Goal: Task Accomplishment & Management: Manage account settings

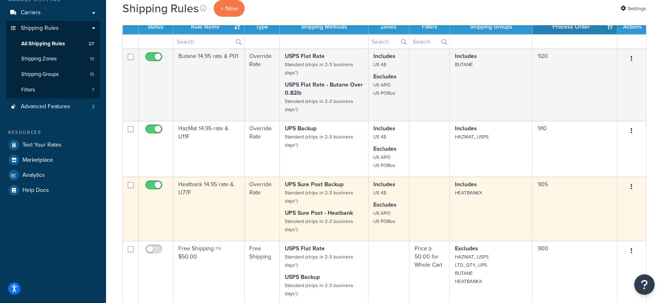
scroll to position [100, 0]
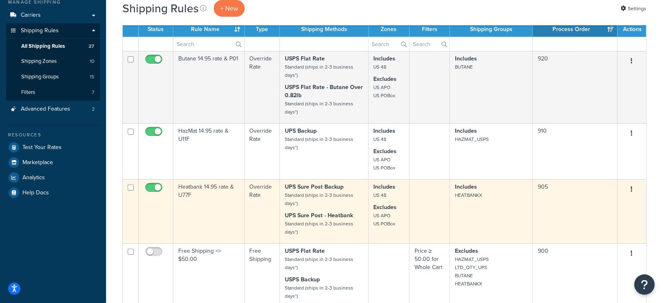
click at [327, 197] on small "Standard (ships in 2-3 business days*)" at bounding box center [319, 199] width 69 height 16
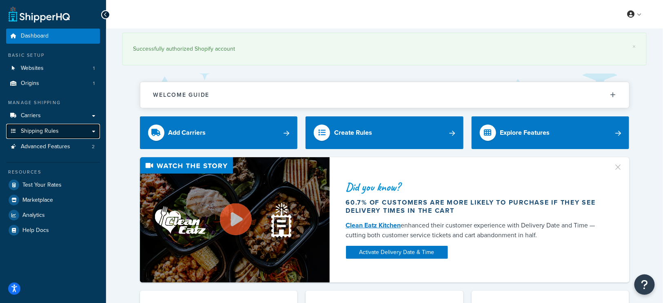
click at [45, 130] on span "Shipping Rules" at bounding box center [40, 131] width 38 height 7
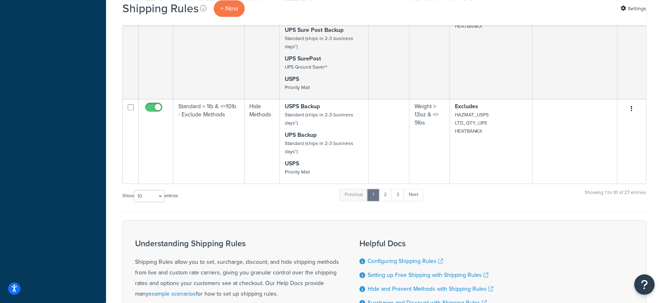
scroll to position [639, 0]
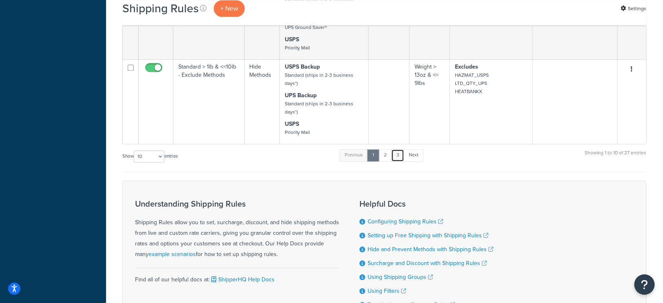
click at [399, 151] on link "3" at bounding box center [397, 155] width 13 height 12
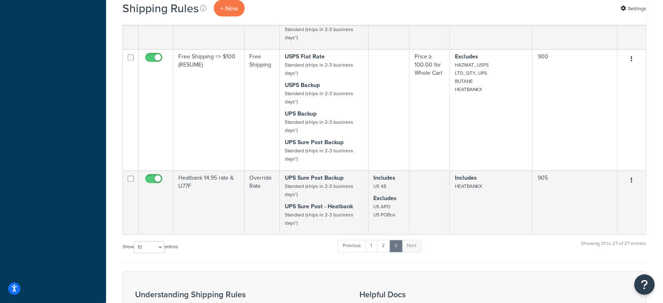
scroll to position [559, 0]
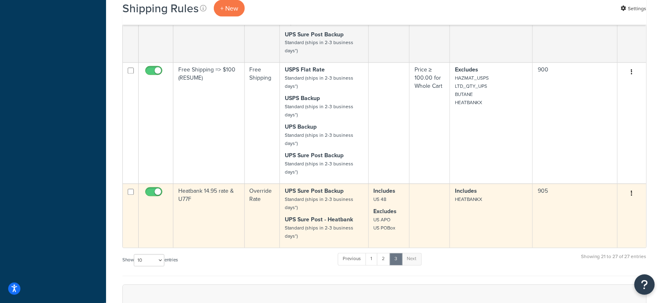
click at [226, 206] on td "Heatbank 14.95 rate & U77F" at bounding box center [208, 216] width 71 height 64
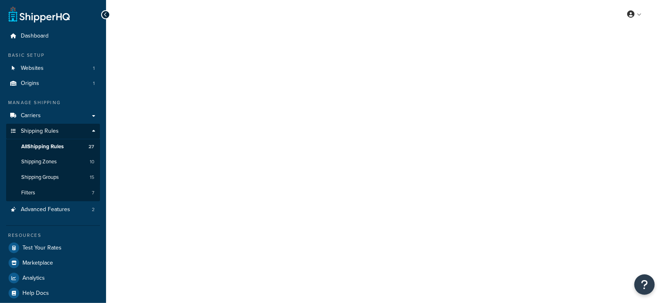
select select "LOCATION"
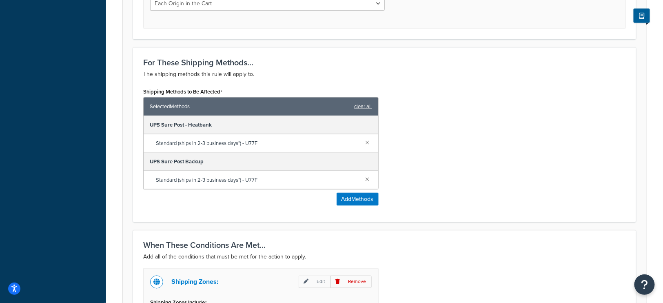
scroll to position [446, 0]
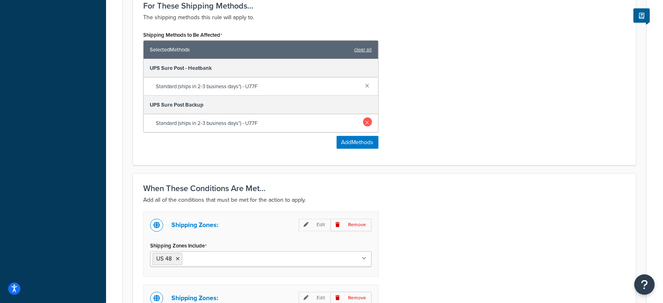
click at [366, 121] on link at bounding box center [367, 122] width 9 height 9
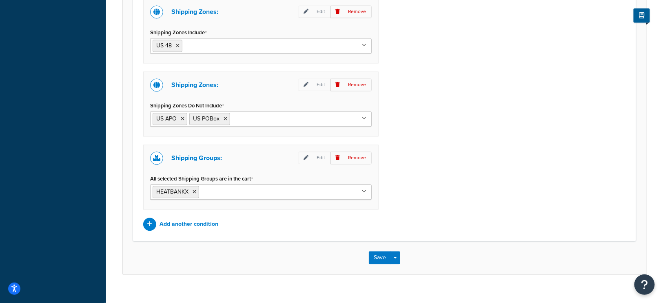
scroll to position [630, 0]
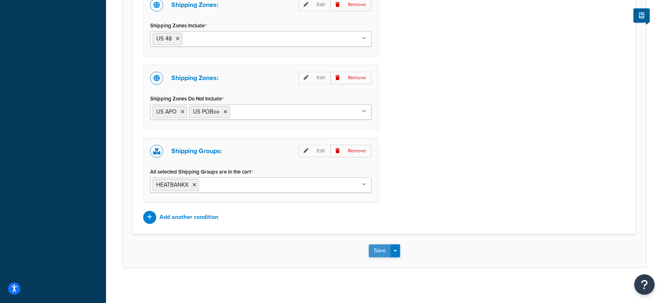
click at [375, 244] on button "Save" at bounding box center [380, 250] width 22 height 13
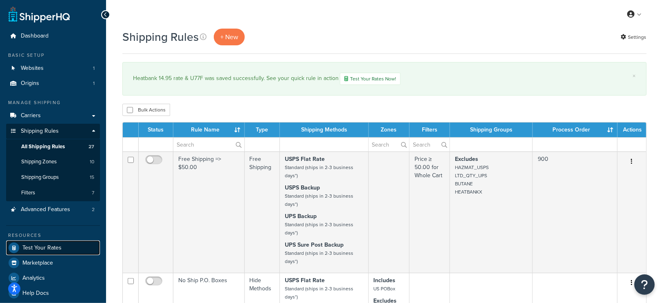
click at [51, 245] on span "Test Your Rates" at bounding box center [41, 247] width 39 height 7
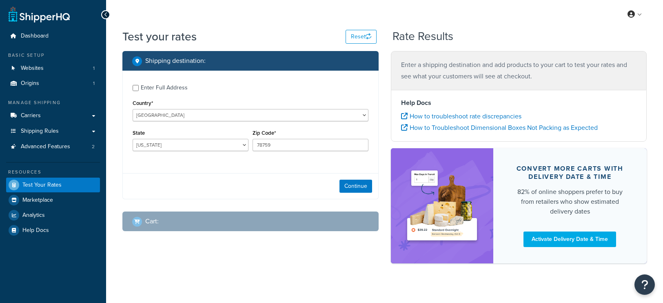
select select "[GEOGRAPHIC_DATA]"
click at [60, 133] on link "Shipping Rules" at bounding box center [53, 131] width 94 height 15
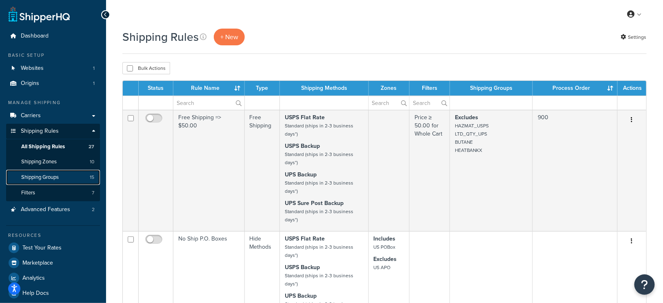
click at [44, 178] on span "Shipping Groups" at bounding box center [40, 177] width 38 height 7
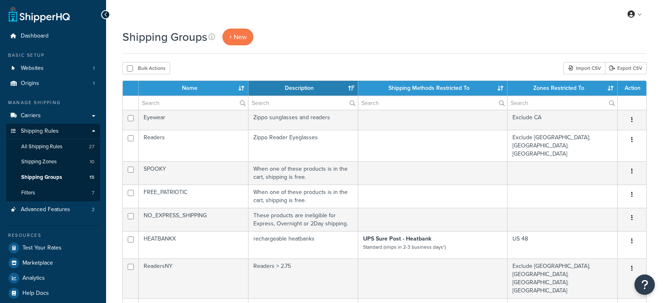
select select "15"
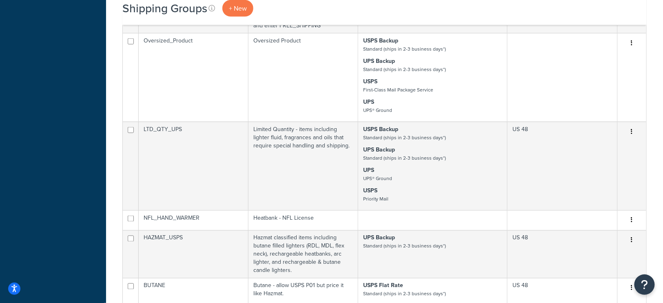
scroll to position [457, 0]
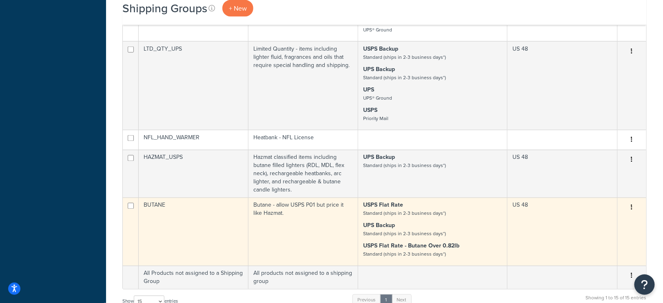
click at [435, 230] on small "Standard (ships in 2-3 business days*)" at bounding box center [404, 233] width 83 height 7
click at [434, 230] on small "Standard (ships in 2-3 business days*)" at bounding box center [404, 233] width 83 height 7
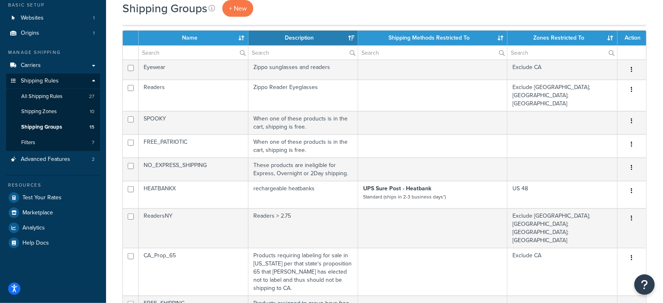
scroll to position [53, 0]
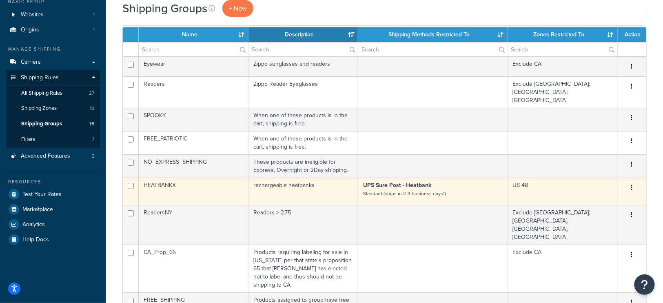
click at [304, 178] on td "rechargeable heatbanks" at bounding box center [304, 191] width 110 height 27
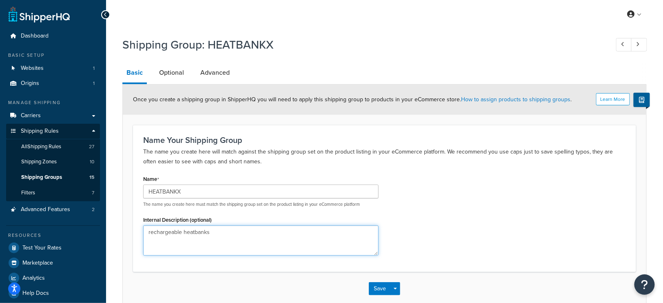
drag, startPoint x: 150, startPoint y: 232, endPoint x: 146, endPoint y: 231, distance: 4.5
click at [146, 231] on textarea "rechargeable heatbanks" at bounding box center [260, 240] width 235 height 30
click at [217, 231] on textarea "Rechargeable heatbanks" at bounding box center [260, 240] width 235 height 30
type textarea "Rechargeable heatbanks - allow for U77F (UPS Sure Post) but price it like Hazma…"
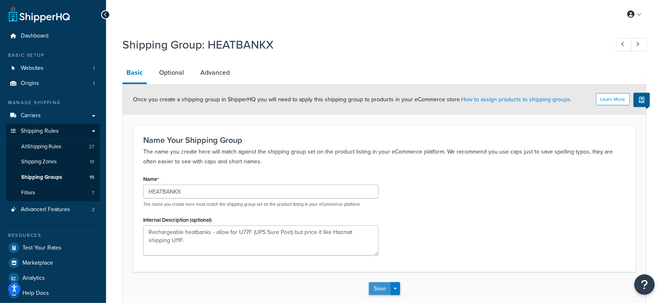
click at [375, 285] on button "Save" at bounding box center [380, 288] width 22 height 13
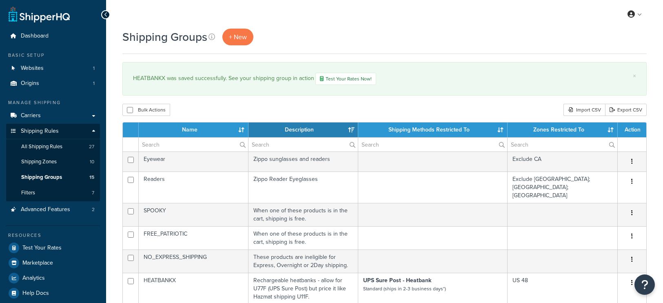
select select "15"
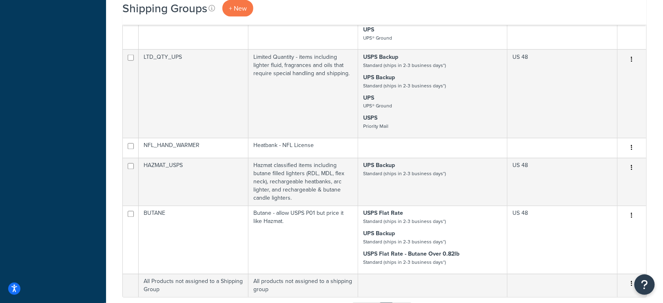
scroll to position [491, 0]
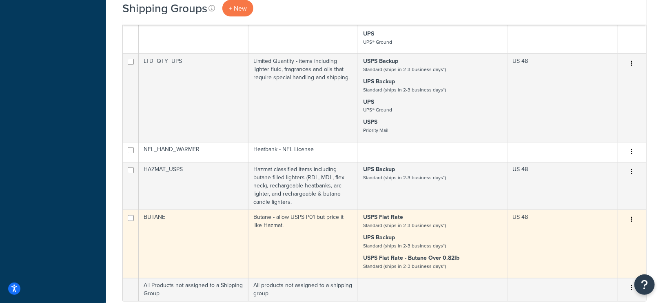
click at [309, 210] on td "Butane - allow USPS P01 but price it like Hazmat." at bounding box center [304, 244] width 110 height 68
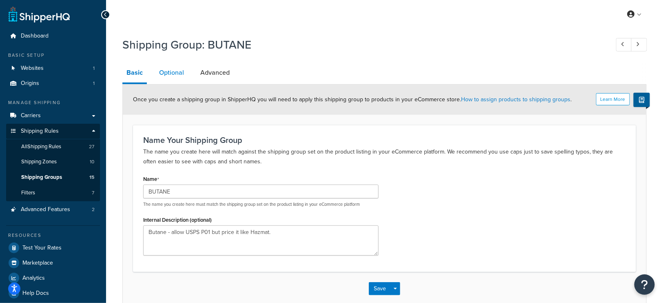
click at [171, 73] on link "Optional" at bounding box center [171, 73] width 33 height 20
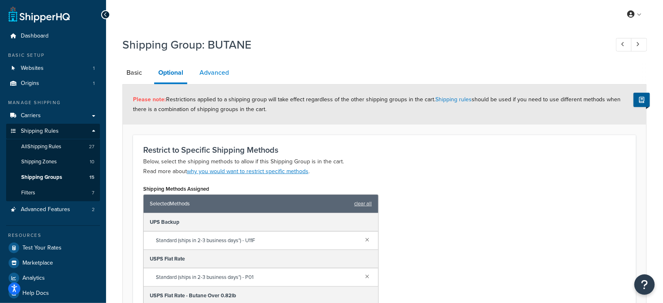
click at [220, 71] on link "Advanced" at bounding box center [214, 73] width 38 height 20
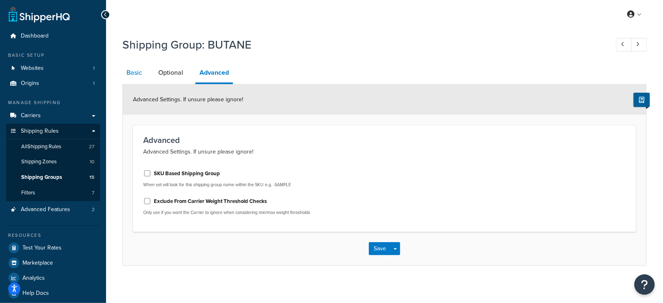
click at [135, 72] on link "Basic" at bounding box center [134, 73] width 24 height 20
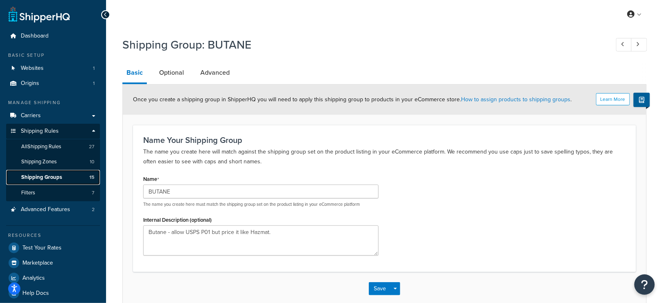
click at [51, 178] on span "Shipping Groups" at bounding box center [41, 177] width 41 height 7
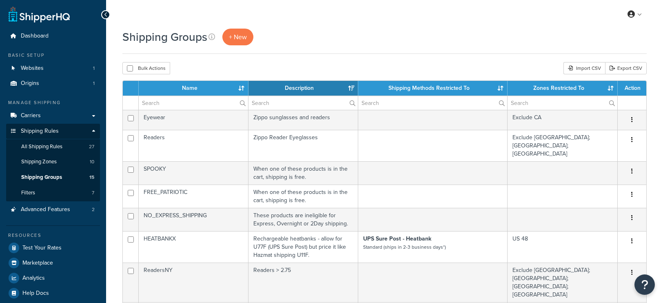
select select "15"
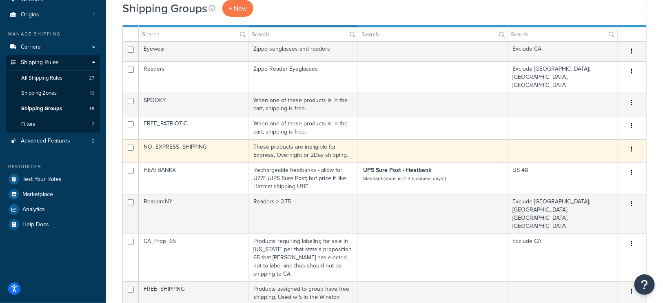
scroll to position [75, 0]
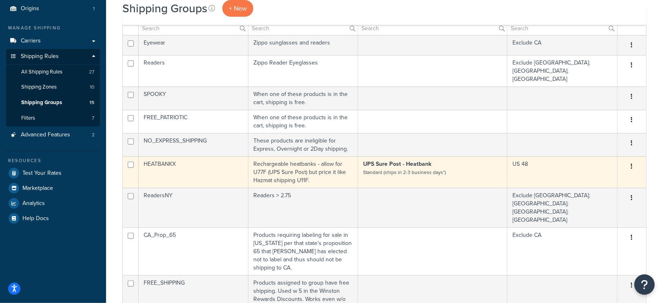
click at [260, 156] on td "Rechargeable heatbanks - allow for U77F (UPS Sure Post) but price it like Hazma…" at bounding box center [304, 171] width 110 height 31
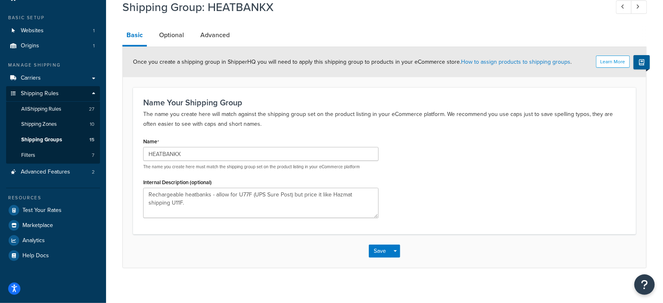
scroll to position [42, 0]
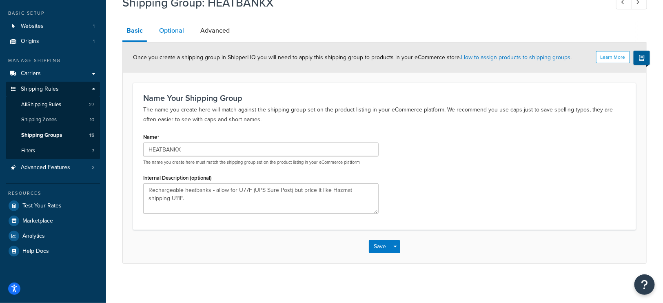
click at [172, 31] on link "Optional" at bounding box center [171, 31] width 33 height 20
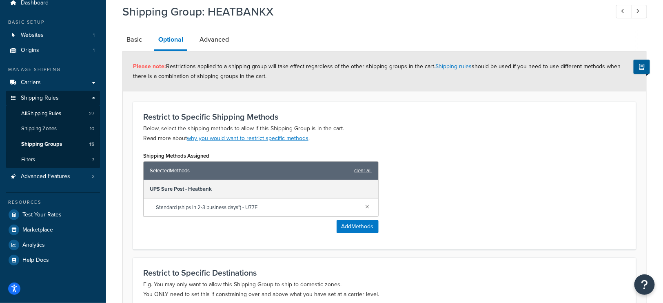
scroll to position [29, 0]
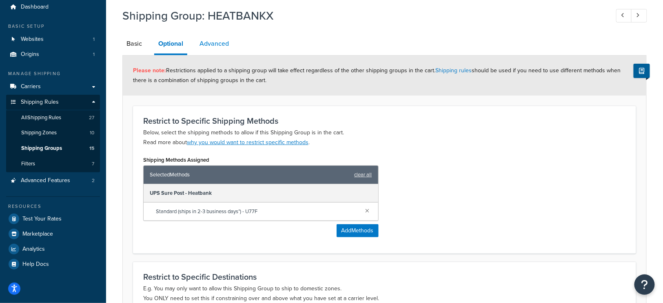
click at [223, 48] on link "Advanced" at bounding box center [214, 44] width 38 height 20
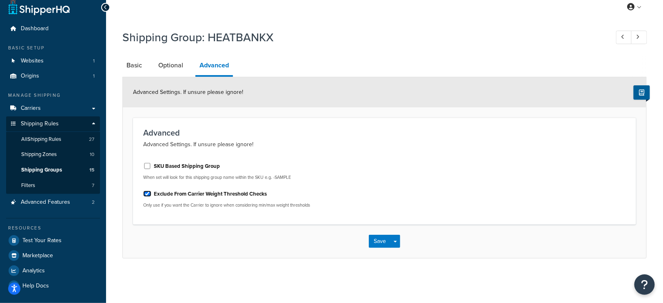
click at [146, 193] on input "Exclude From Carrier Weight Threshold Checks" at bounding box center [147, 194] width 8 height 6
checkbox input "false"
click at [376, 238] on button "Save" at bounding box center [380, 241] width 22 height 13
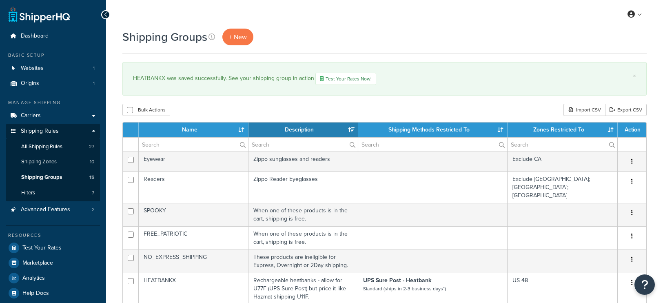
select select "15"
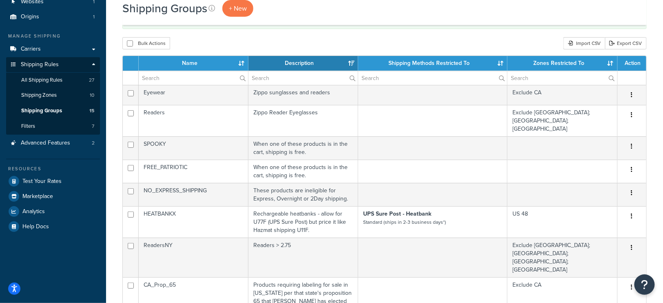
scroll to position [81, 0]
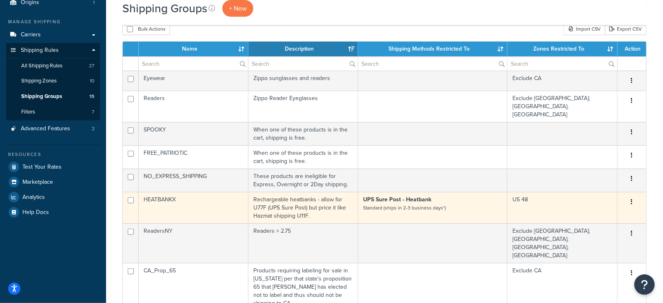
click at [242, 193] on td "HEATBANKX" at bounding box center [194, 207] width 110 height 31
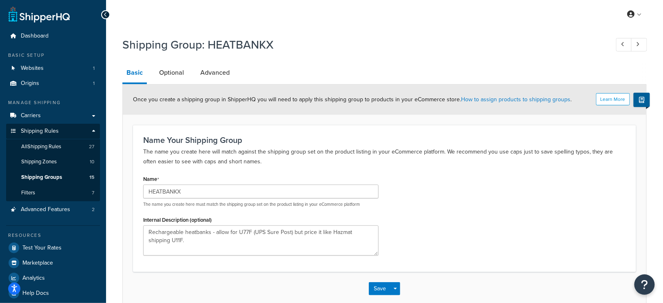
click at [355, 42] on h1 "Shipping Group: HEATBANKX" at bounding box center [361, 45] width 479 height 16
click at [58, 146] on span "All Shipping Rules" at bounding box center [41, 146] width 40 height 7
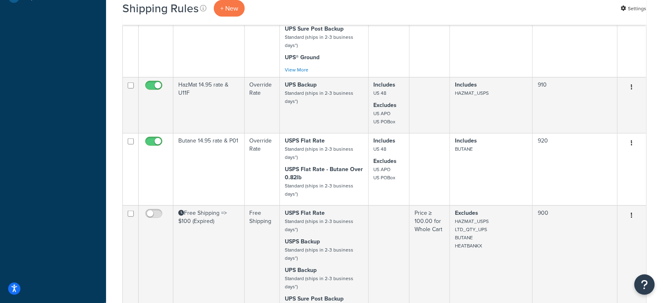
scroll to position [294, 0]
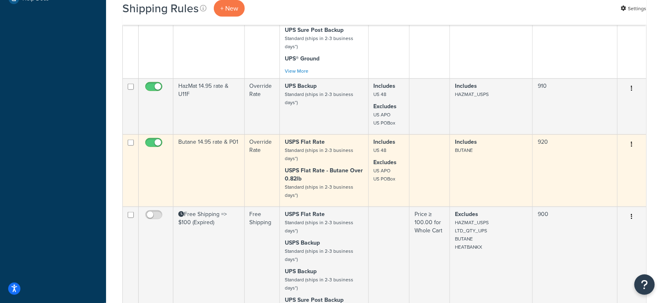
click at [318, 162] on td "USPS Flat Rate Standard (ships in 2-3 business days*) USPS Flat Rate - Butane O…" at bounding box center [324, 170] width 89 height 72
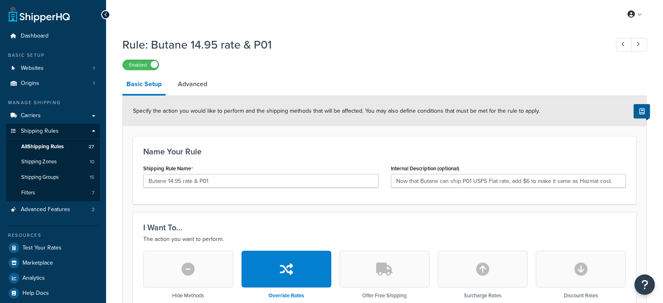
select select "LOCATION"
click at [196, 83] on link "Advanced" at bounding box center [193, 84] width 38 height 20
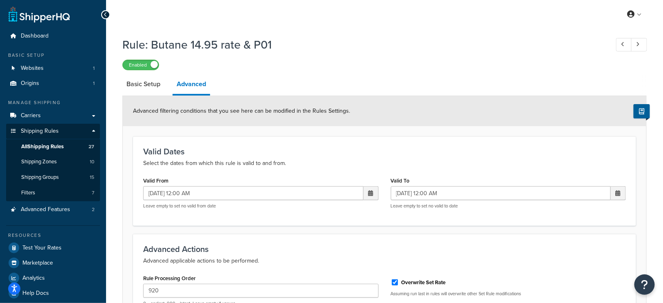
select select "LOCATION"
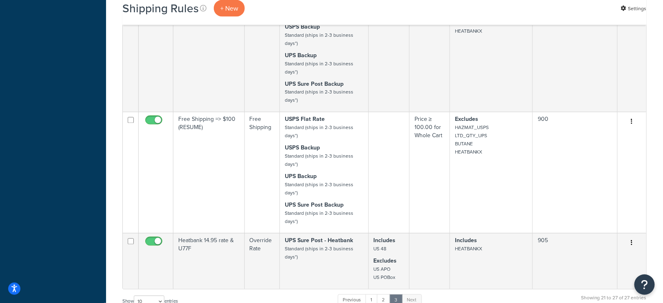
scroll to position [580, 0]
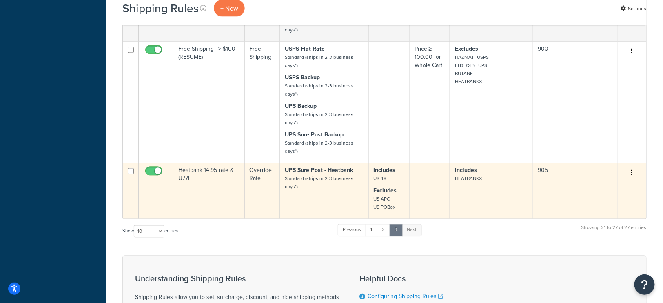
click at [321, 192] on td "UPS Sure Post - Heatbank Standard (ships in 2-3 business days*)" at bounding box center [324, 191] width 89 height 56
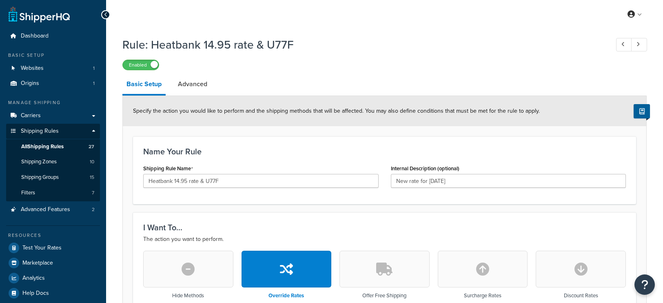
select select "LOCATION"
click at [195, 88] on link "Advanced" at bounding box center [193, 84] width 38 height 20
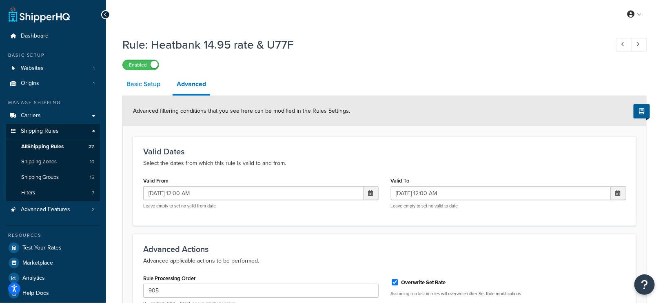
click at [139, 89] on link "Basic Setup" at bounding box center [143, 84] width 42 height 20
select select "LOCATION"
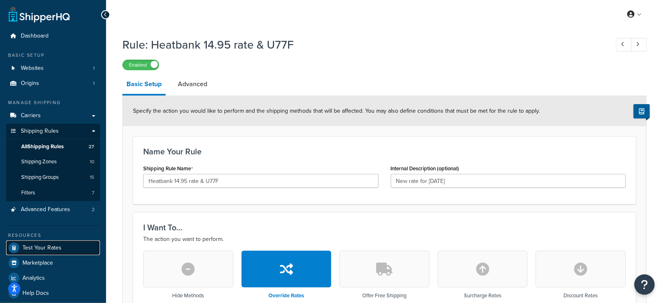
click at [45, 249] on span "Test Your Rates" at bounding box center [41, 247] width 39 height 7
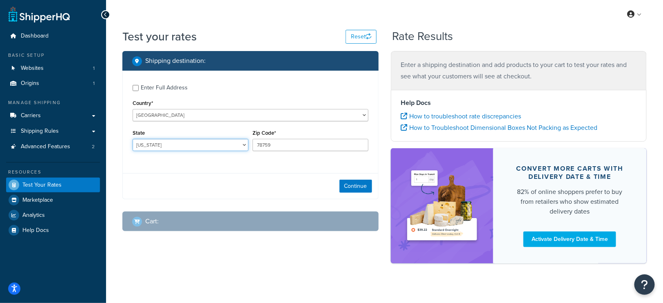
click at [205, 144] on select "Alabama Alaska American Samoa Arizona Arkansas Armed Forces Americas Armed Forc…" at bounding box center [191, 145] width 116 height 12
select select "IL"
click at [133, 139] on select "Alabama Alaska American Samoa Arizona Arkansas Armed Forces Americas Armed Forc…" at bounding box center [191, 145] width 116 height 12
drag, startPoint x: 282, startPoint y: 143, endPoint x: 253, endPoint y: 143, distance: 29.8
click at [253, 143] on input "78759" at bounding box center [311, 145] width 116 height 12
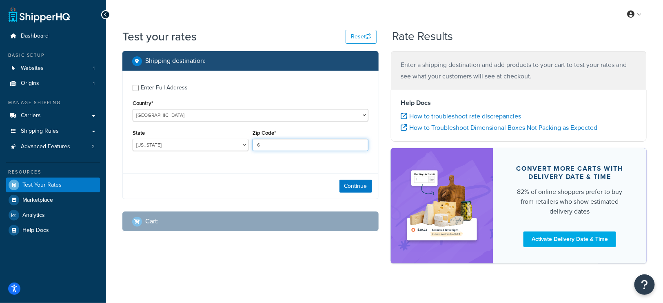
type input "60605"
click at [351, 185] on button "Continue" at bounding box center [356, 186] width 33 height 13
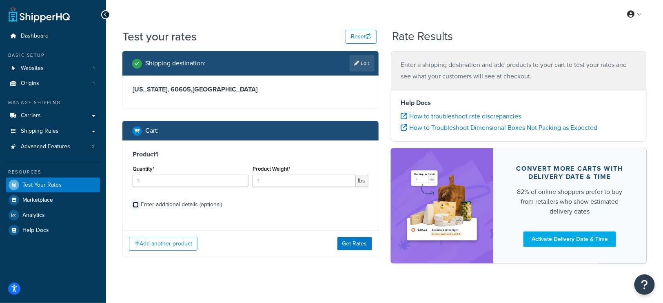
click at [137, 204] on input "Enter additional details (optional)" at bounding box center [136, 205] width 6 height 6
checkbox input "true"
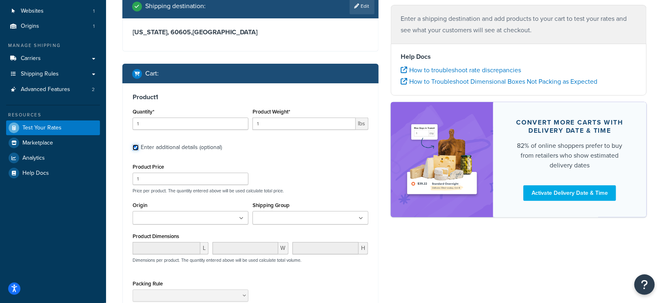
scroll to position [78, 0]
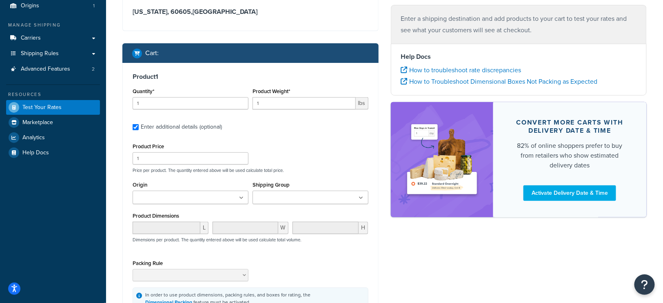
click at [327, 193] on ul at bounding box center [311, 197] width 116 height 13
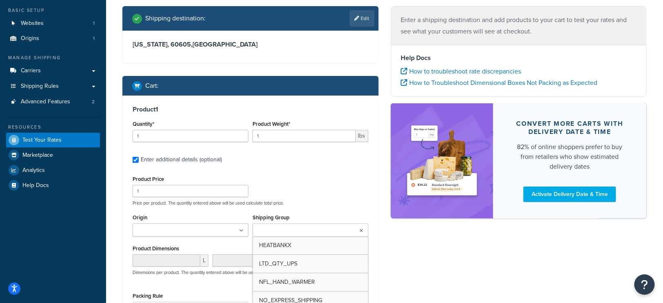
scroll to position [99, 0]
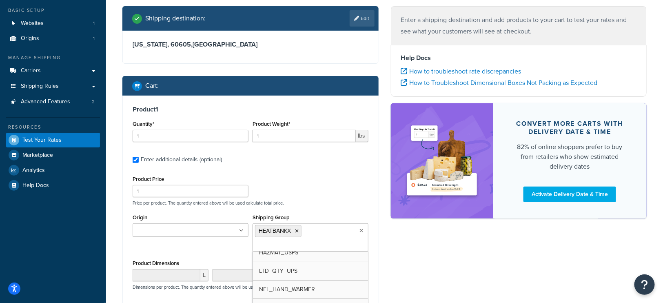
click at [380, 255] on div "Shipping destination : Edit Illinois, 60605 , United States Cart : Product 1 Qu…" at bounding box center [250, 208] width 269 height 404
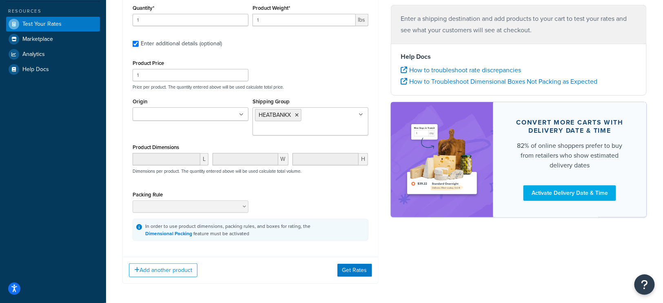
scroll to position [164, 0]
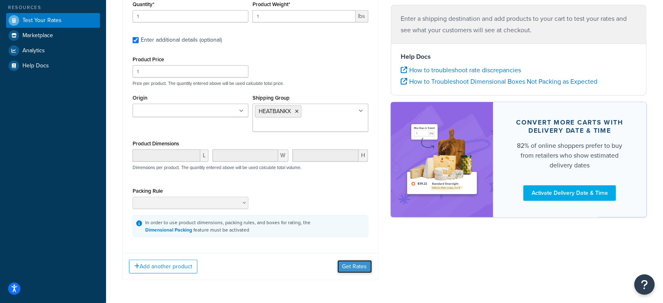
click at [351, 262] on button "Get Rates" at bounding box center [354, 266] width 35 height 13
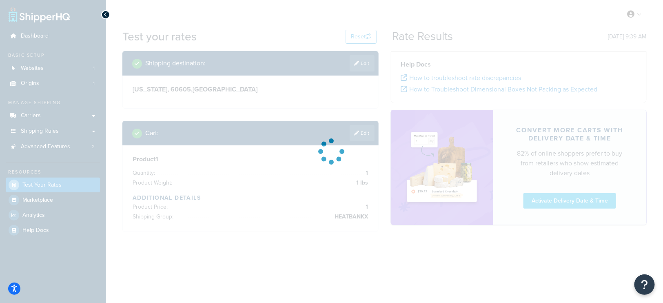
scroll to position [0, 0]
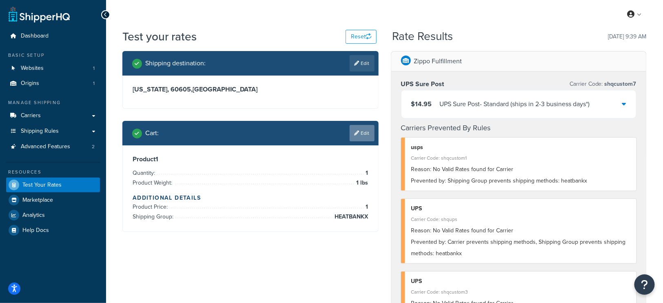
click at [364, 135] on link "Edit" at bounding box center [362, 133] width 25 height 16
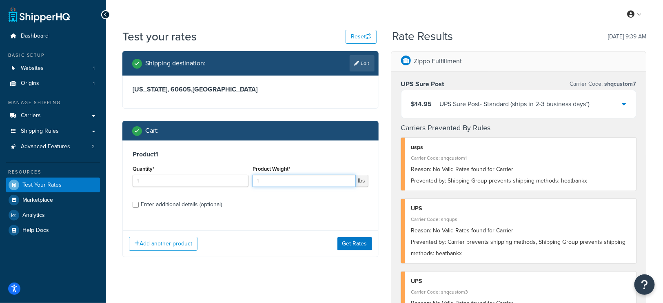
drag, startPoint x: 282, startPoint y: 181, endPoint x: 247, endPoint y: 177, distance: 34.9
click at [247, 177] on div "Quantity* 1 Product Weight* 1 lbs" at bounding box center [251, 178] width 240 height 30
type input ".5"
click at [352, 237] on button "Get Rates" at bounding box center [354, 243] width 35 height 13
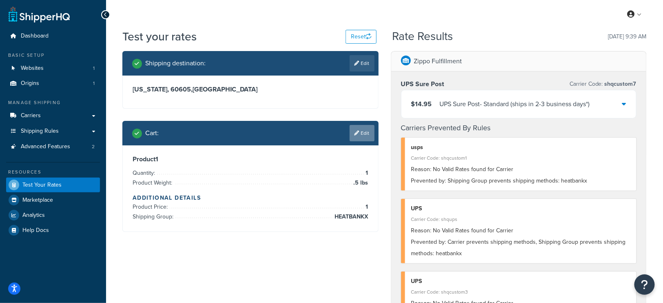
click at [366, 134] on link "Edit" at bounding box center [362, 133] width 25 height 16
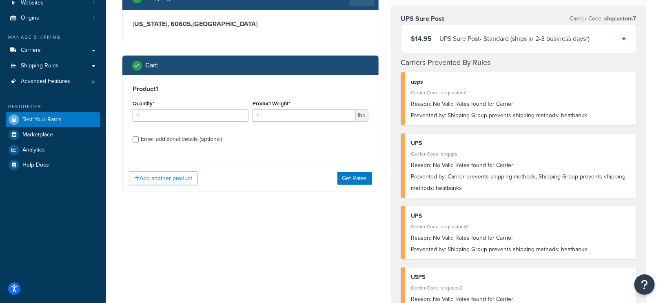
scroll to position [71, 0]
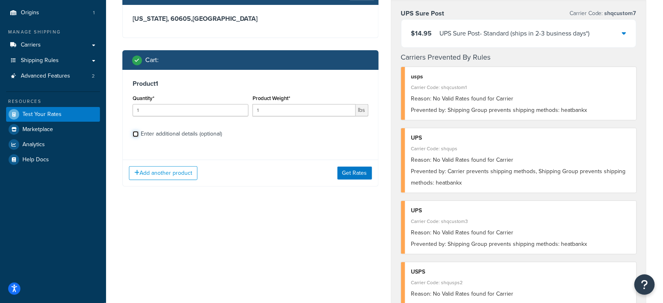
click at [136, 134] on input "Enter additional details (optional)" at bounding box center [136, 134] width 6 height 6
checkbox input "true"
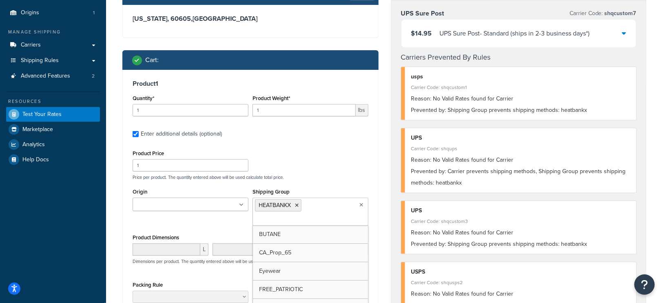
click at [320, 210] on ul "HEATBANKX" at bounding box center [311, 212] width 116 height 28
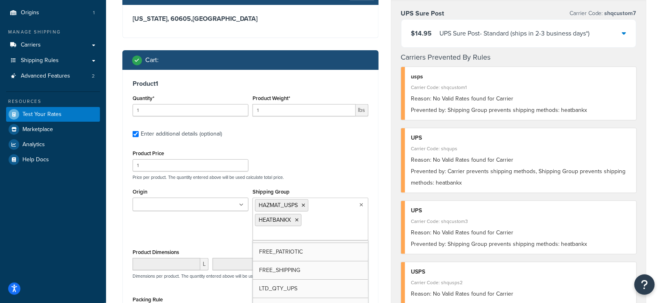
click at [119, 240] on div "Shipping destination : Edit Illinois, 60605 , United States Cart : Product 1 Qu…" at bounding box center [250, 190] width 269 height 420
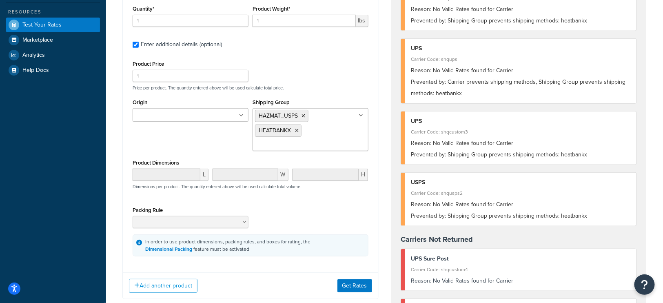
scroll to position [168, 0]
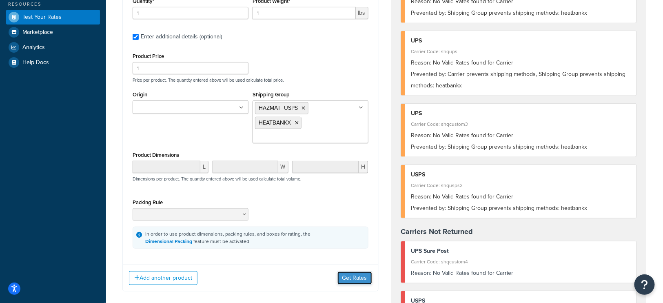
click at [356, 275] on button "Get Rates" at bounding box center [354, 277] width 35 height 13
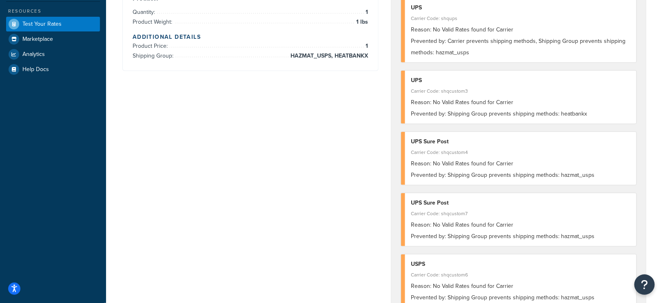
scroll to position [222, 0]
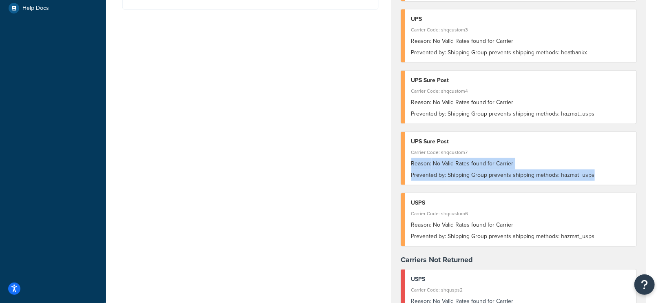
drag, startPoint x: 597, startPoint y: 175, endPoint x: 404, endPoint y: 168, distance: 192.8
click at [404, 168] on div "UPS Sure Post Carrier Code: shqcustom7 Reason: No Valid Rates found for Carrier…" at bounding box center [519, 158] width 236 height 53
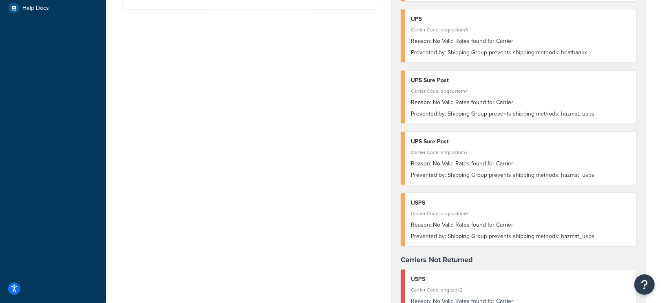
click at [522, 150] on div "Carrier Code: shqcustom7" at bounding box center [521, 151] width 220 height 11
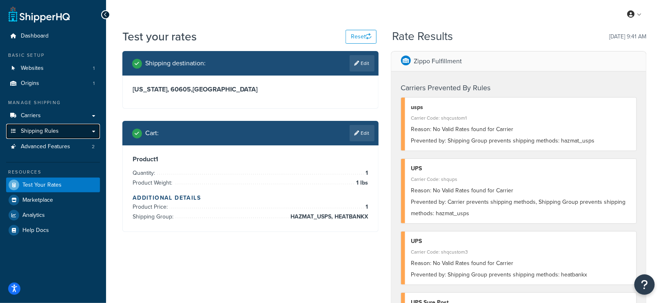
click at [45, 132] on span "Shipping Rules" at bounding box center [40, 131] width 38 height 7
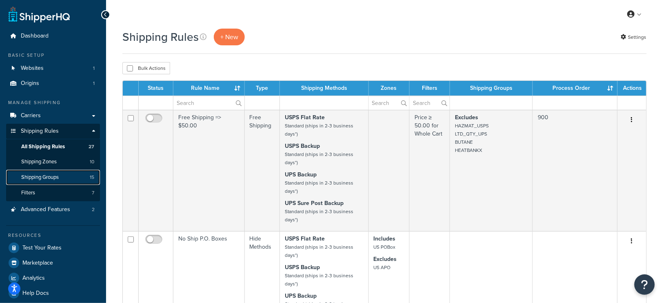
click at [46, 179] on span "Shipping Groups" at bounding box center [40, 177] width 38 height 7
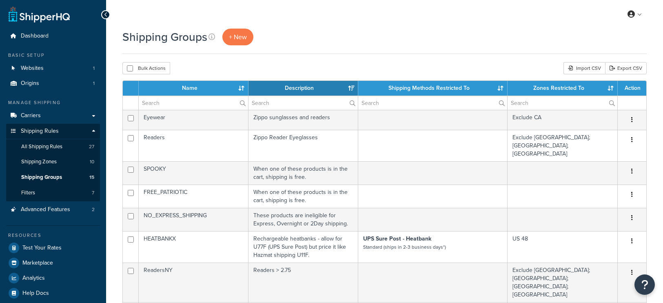
select select "15"
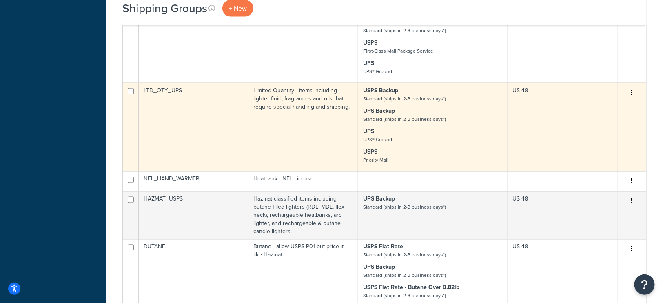
scroll to position [426, 0]
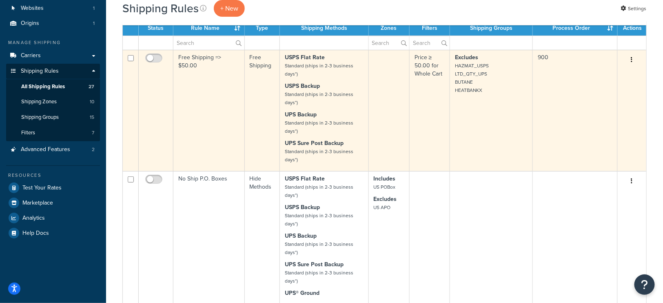
scroll to position [65, 0]
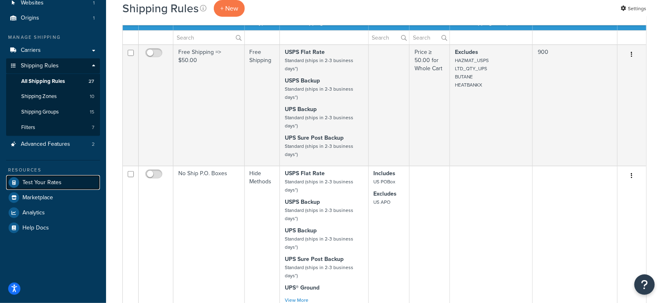
click at [55, 179] on span "Test Your Rates" at bounding box center [41, 182] width 39 height 7
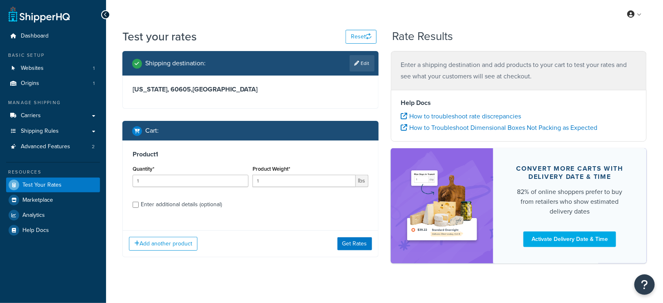
scroll to position [2, 0]
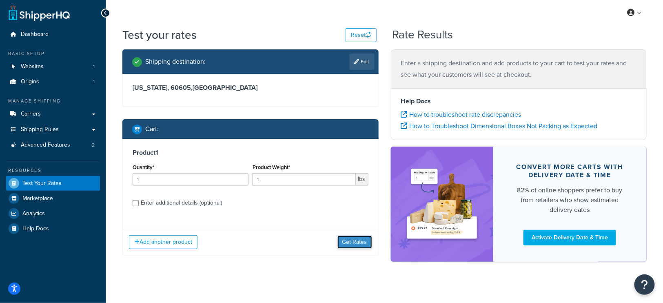
click at [352, 240] on button "Get Rates" at bounding box center [354, 241] width 35 height 13
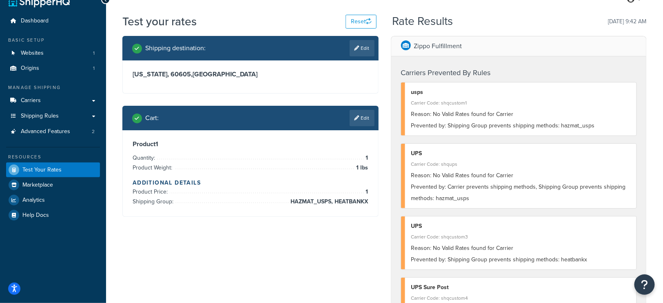
scroll to position [9, 0]
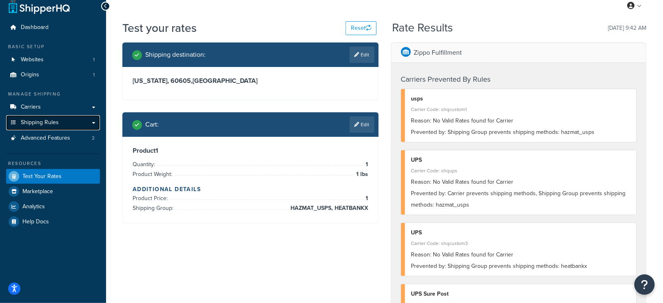
click at [48, 126] on span "Shipping Rules" at bounding box center [40, 122] width 38 height 7
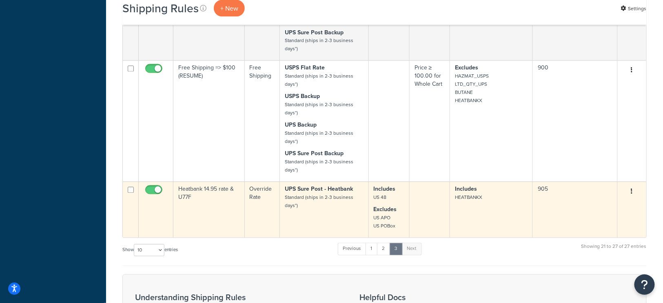
scroll to position [574, 0]
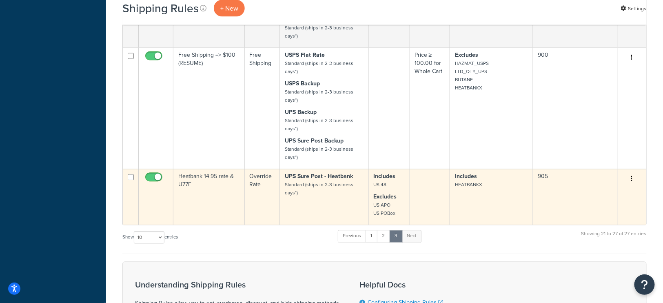
click at [317, 190] on p "UPS Sure Post - Heatbank Standard (ships in 2-3 business days*)" at bounding box center [324, 185] width 79 height 24
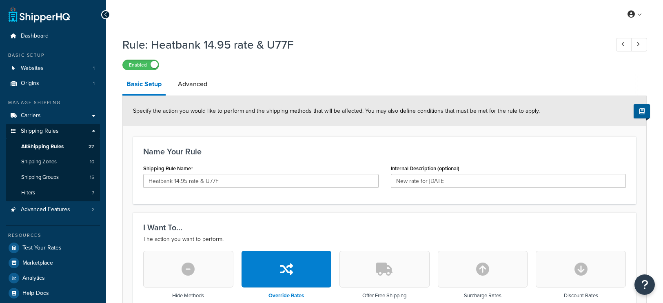
select select "LOCATION"
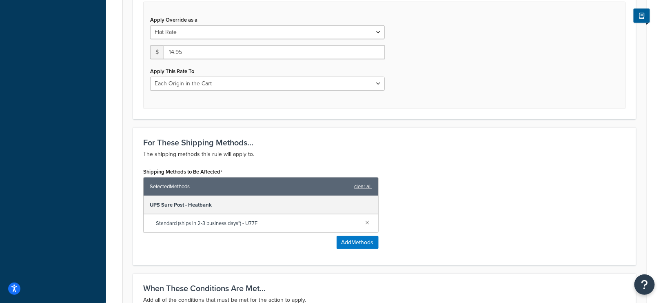
scroll to position [352, 0]
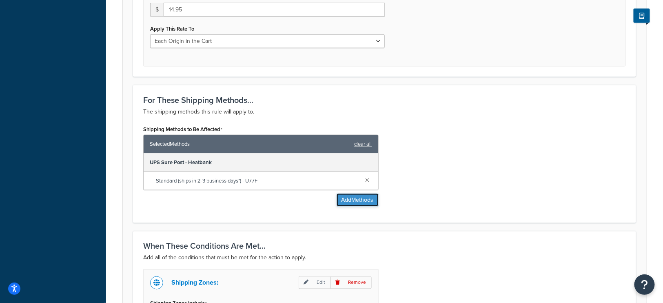
click at [359, 196] on button "Add Methods" at bounding box center [358, 199] width 42 height 13
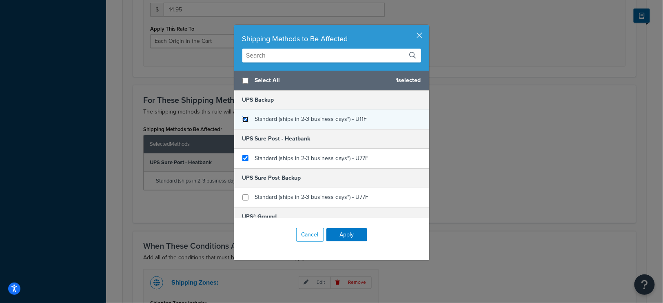
click at [245, 117] on input "checkbox" at bounding box center [245, 119] width 6 height 6
checkbox input "true"
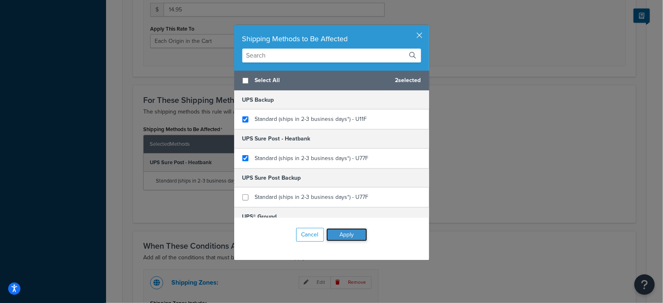
click at [342, 236] on button "Apply" at bounding box center [346, 234] width 41 height 13
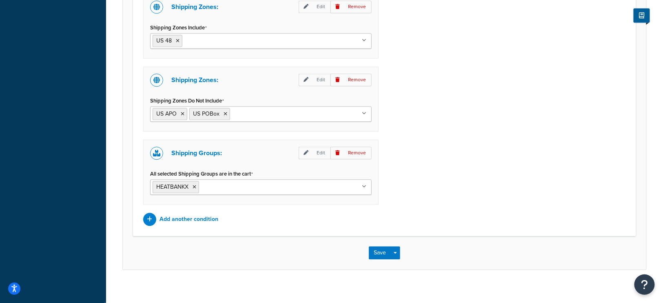
scroll to position [666, 0]
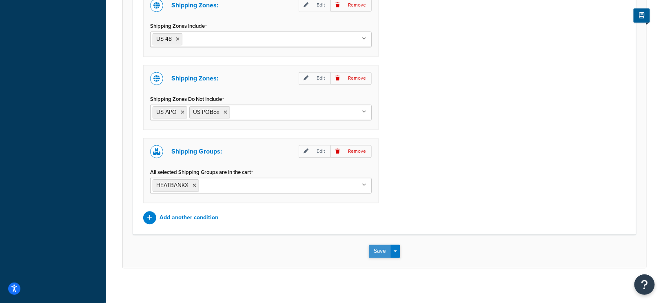
click at [378, 246] on button "Save" at bounding box center [380, 250] width 22 height 13
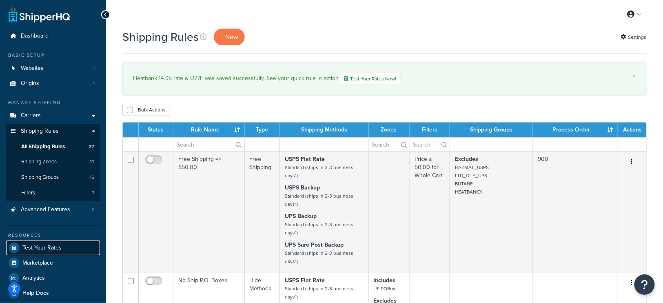
click at [49, 244] on span "Test Your Rates" at bounding box center [41, 247] width 39 height 7
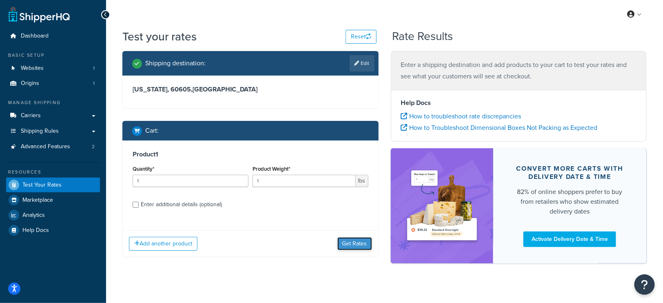
click at [342, 243] on button "Get Rates" at bounding box center [354, 243] width 35 height 13
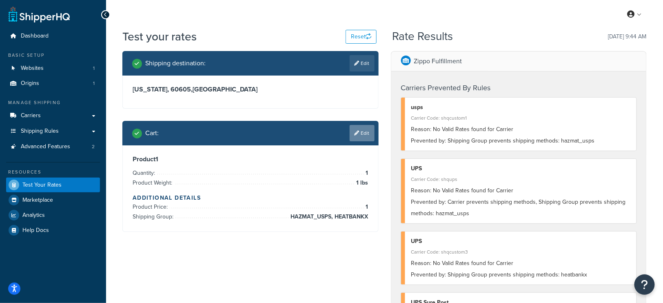
click at [360, 133] on link "Edit" at bounding box center [362, 133] width 25 height 16
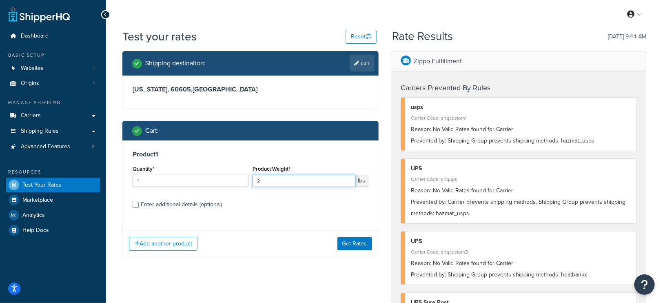
type input "2"
click at [350, 179] on input "2" at bounding box center [304, 181] width 103 height 12
click at [361, 240] on button "Get Rates" at bounding box center [354, 243] width 35 height 13
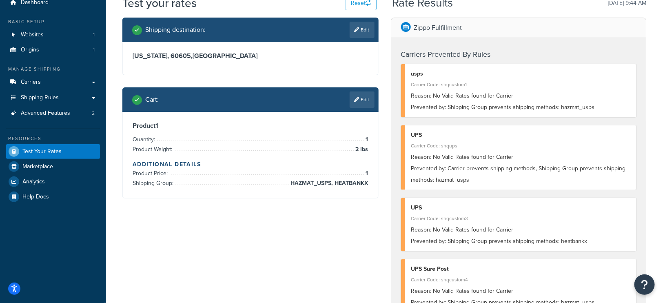
scroll to position [44, 0]
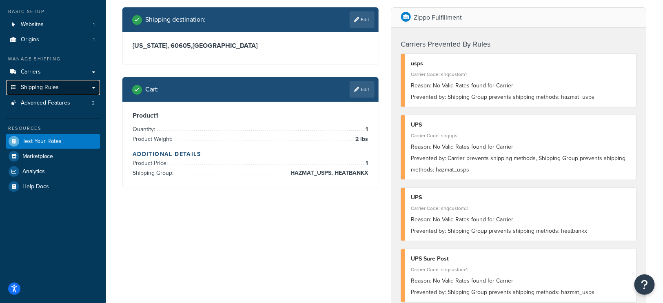
click at [42, 88] on span "Shipping Rules" at bounding box center [40, 87] width 38 height 7
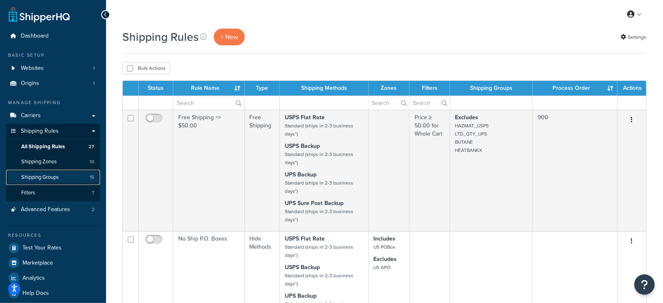
click at [37, 180] on span "Shipping Groups" at bounding box center [40, 177] width 38 height 7
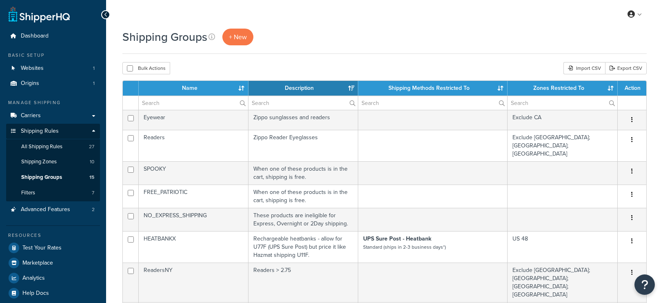
select select "15"
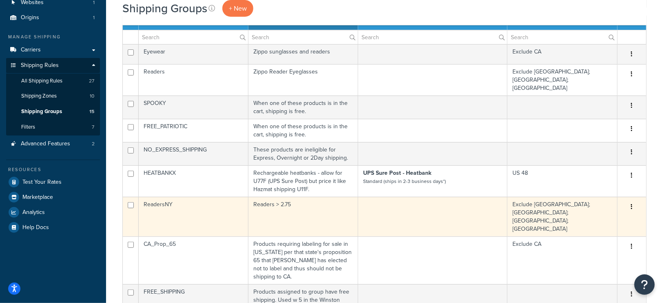
scroll to position [66, 0]
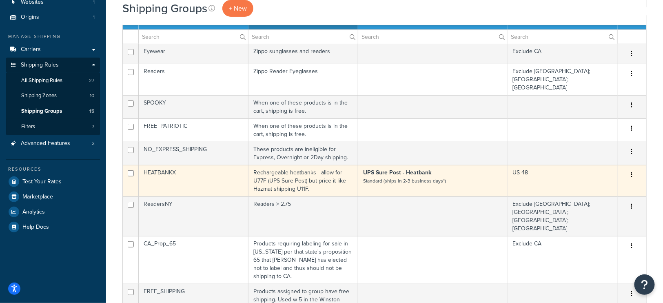
click at [233, 165] on td "HEATBANKX" at bounding box center [194, 180] width 110 height 31
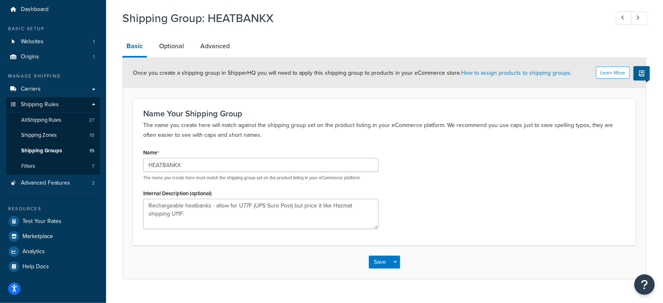
scroll to position [18, 0]
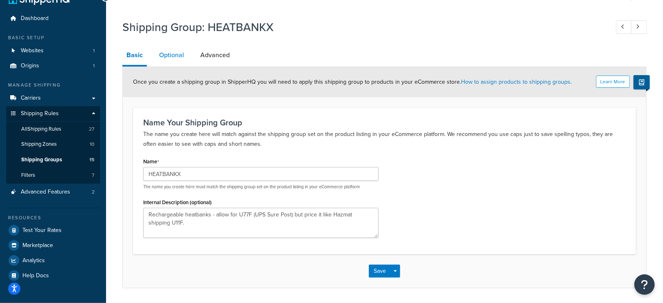
click at [169, 55] on link "Optional" at bounding box center [171, 55] width 33 height 20
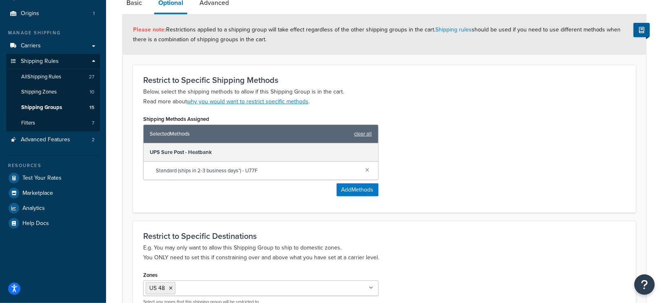
scroll to position [73, 0]
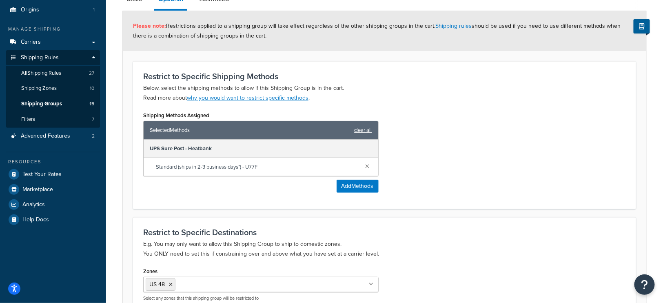
click at [365, 130] on link "clear all" at bounding box center [364, 129] width 18 height 11
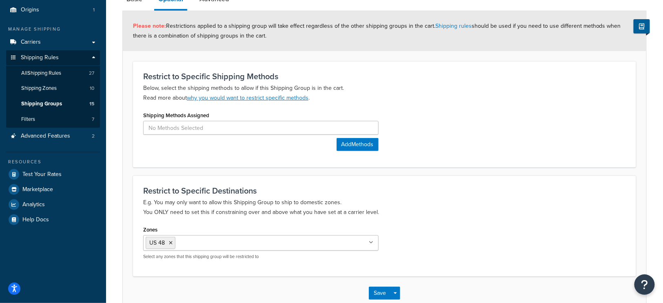
click at [370, 242] on ul "US 48" at bounding box center [260, 243] width 235 height 16
click at [171, 240] on icon at bounding box center [171, 242] width 4 height 5
click at [400, 199] on p "E.g. You may only want to allow this Shipping Group to ship to domestic zones. …" at bounding box center [384, 208] width 483 height 20
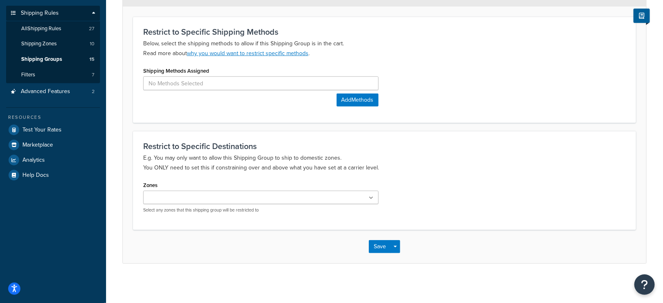
scroll to position [0, 0]
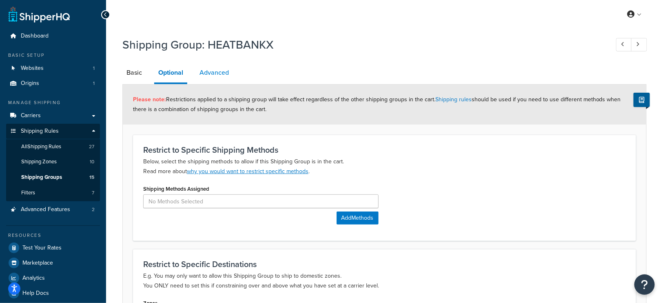
click at [222, 73] on link "Advanced" at bounding box center [214, 73] width 38 height 20
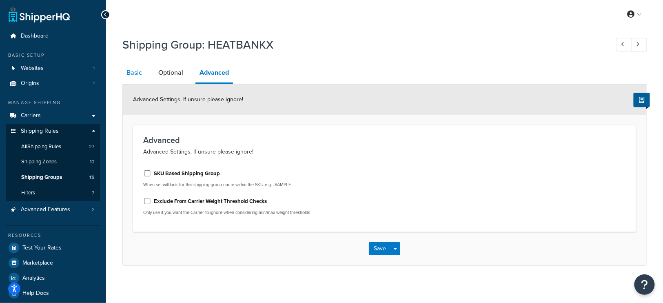
click at [134, 73] on link "Basic" at bounding box center [134, 73] width 24 height 20
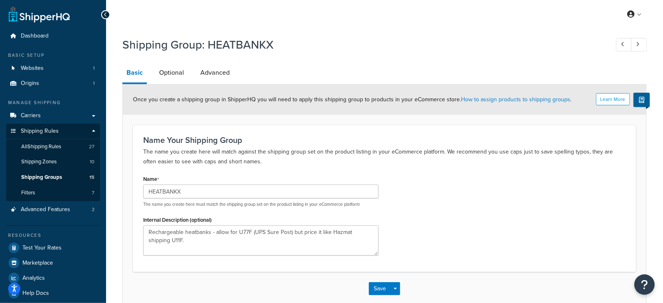
scroll to position [42, 0]
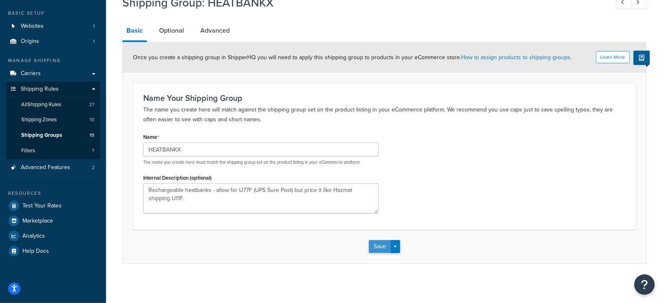
click at [382, 243] on button "Save" at bounding box center [380, 246] width 22 height 13
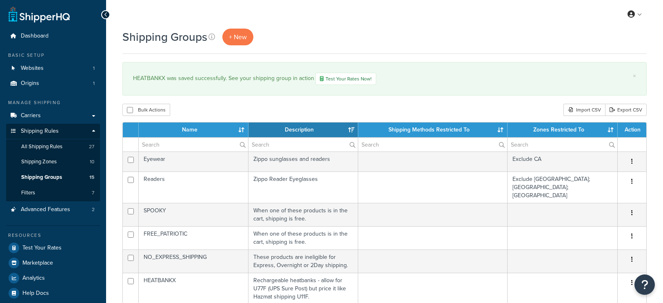
select select "15"
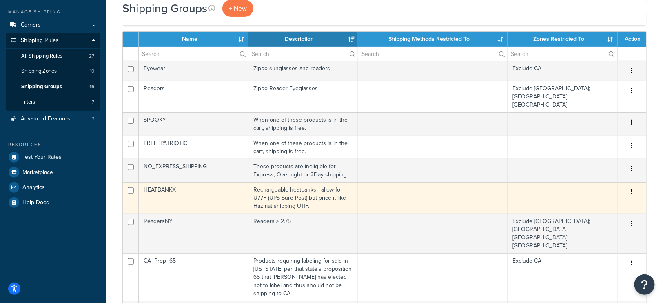
scroll to position [95, 0]
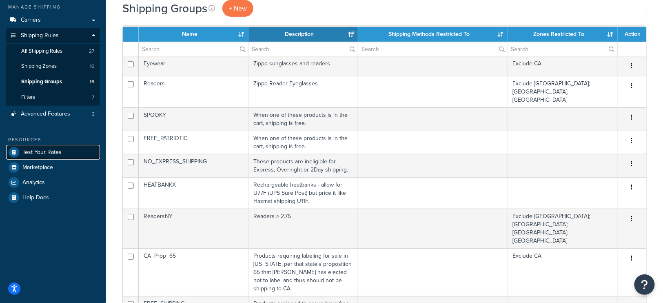
click at [53, 153] on span "Test Your Rates" at bounding box center [41, 152] width 39 height 7
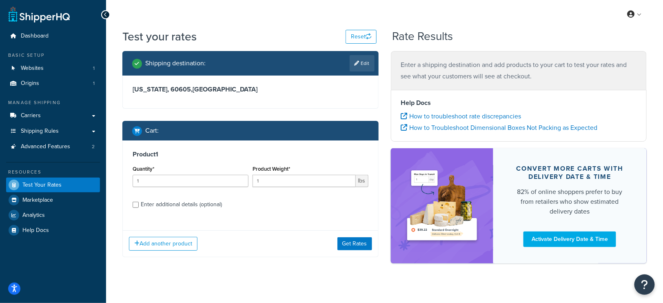
scroll to position [9, 0]
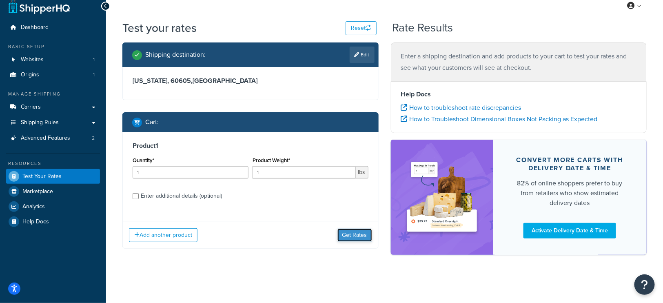
click at [353, 231] on button "Get Rates" at bounding box center [354, 235] width 35 height 13
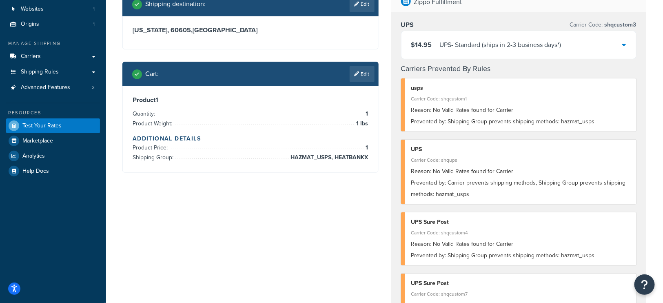
scroll to position [60, 0]
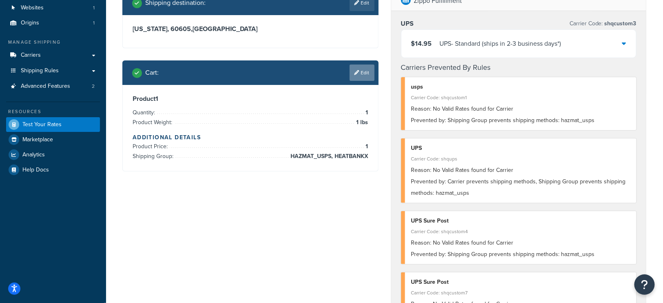
click at [363, 71] on link "Edit" at bounding box center [362, 72] width 25 height 16
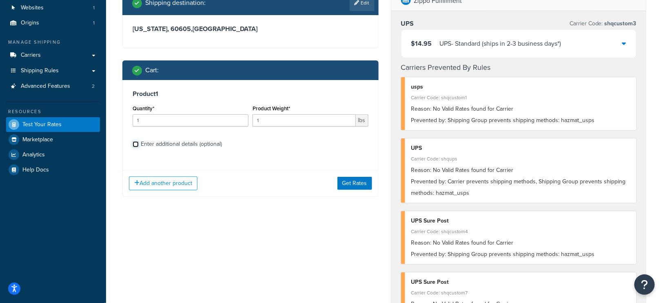
click at [135, 142] on input "Enter additional details (optional)" at bounding box center [136, 144] width 6 height 6
checkbox input "true"
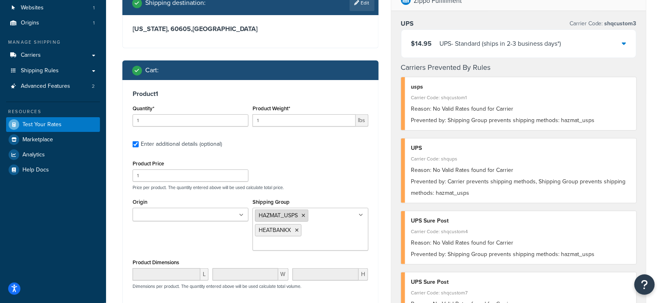
click at [305, 213] on icon at bounding box center [304, 215] width 4 height 5
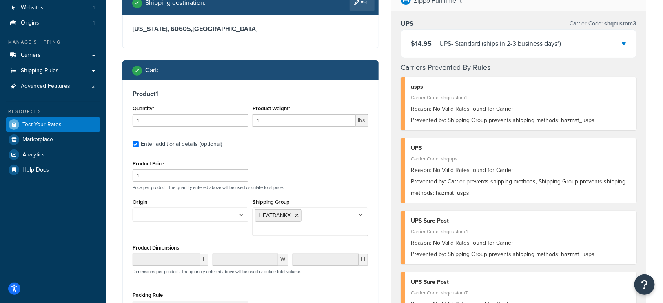
click at [382, 262] on div "Shipping destination : Edit Illinois, 60605 , United States Cart : Product 1 Qu…" at bounding box center [250, 194] width 269 height 406
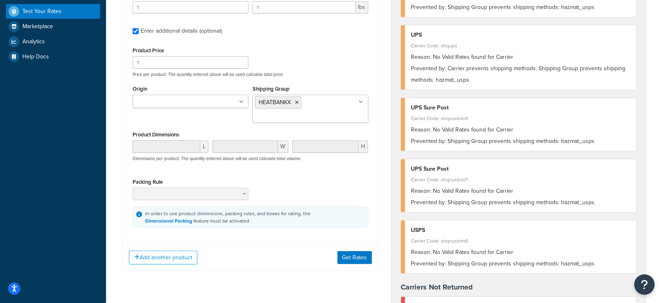
scroll to position [174, 0]
click at [357, 253] on button "Get Rates" at bounding box center [354, 257] width 35 height 13
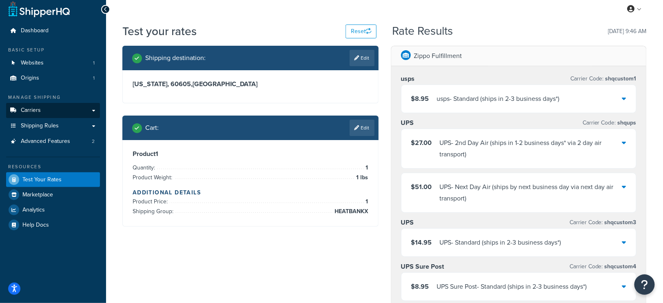
scroll to position [0, 0]
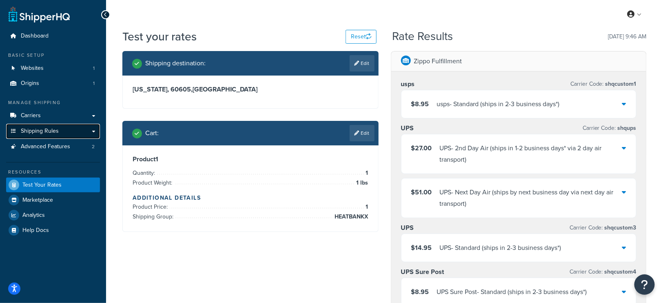
click at [49, 128] on span "Shipping Rules" at bounding box center [40, 131] width 38 height 7
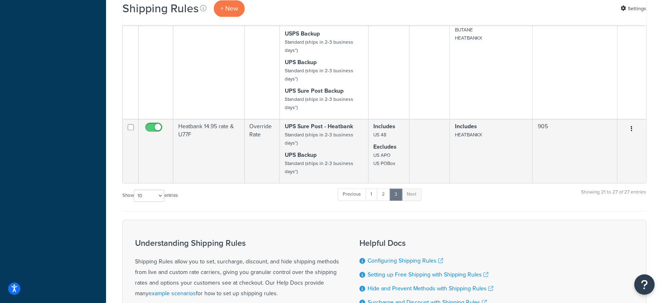
scroll to position [625, 0]
click at [373, 190] on link "1" at bounding box center [372, 194] width 12 height 12
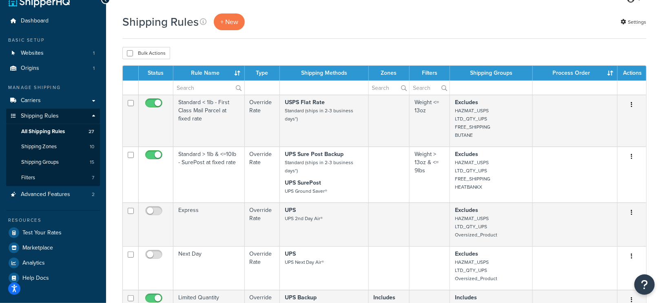
scroll to position [14, 0]
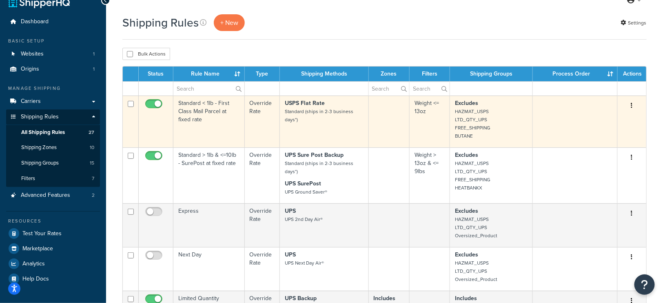
click at [495, 131] on p "Excludes HAZMAT_USPS LTD_QTY_UPS FREE_SHIPPING BUTANE" at bounding box center [491, 119] width 73 height 41
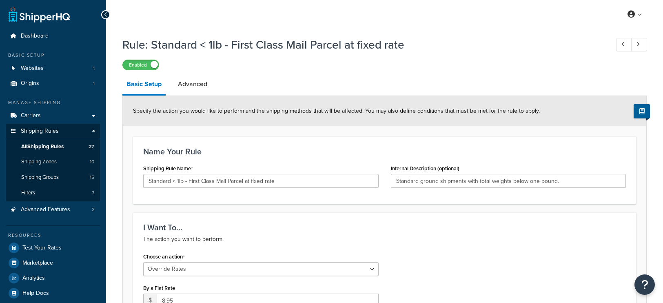
select select "OVERRIDE"
select select "LOCATION"
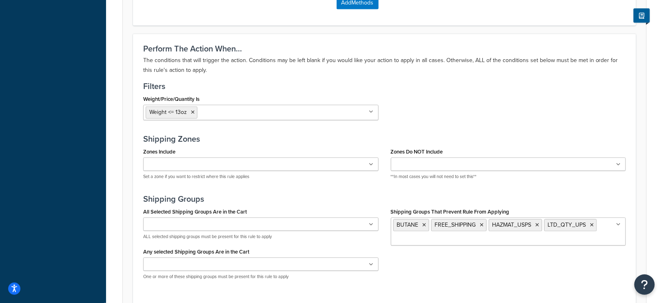
scroll to position [629, 0]
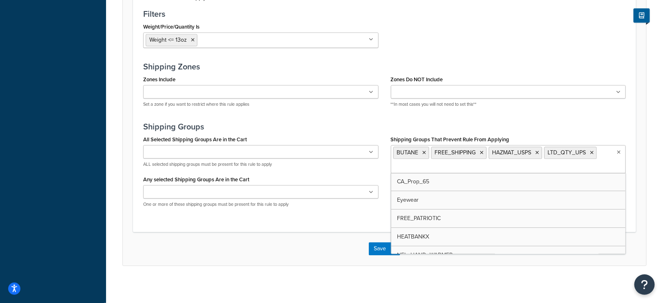
click at [577, 162] on ul "BUTANE FREE_SHIPPING HAZMAT_USPS LTD_QTY_UPS" at bounding box center [508, 159] width 235 height 28
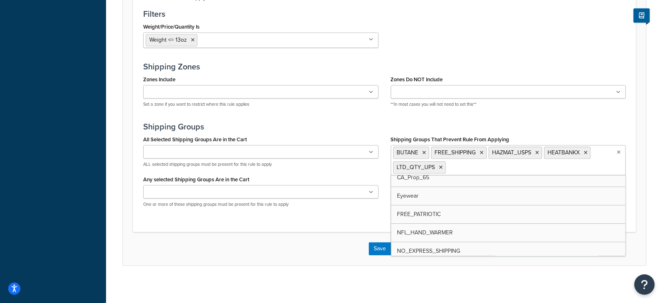
click at [353, 249] on div "Save Save Dropdown Save and Edit Save and Duplicate Save and Create New" at bounding box center [385, 248] width 524 height 33
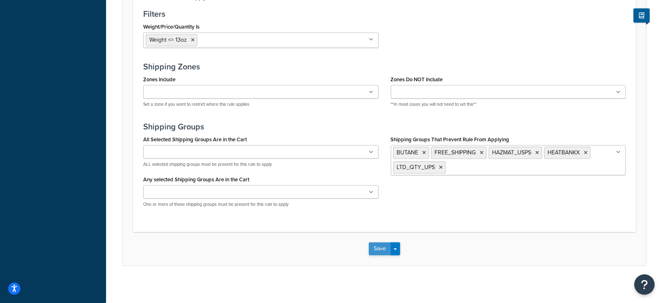
click at [380, 246] on button "Save" at bounding box center [380, 248] width 22 height 13
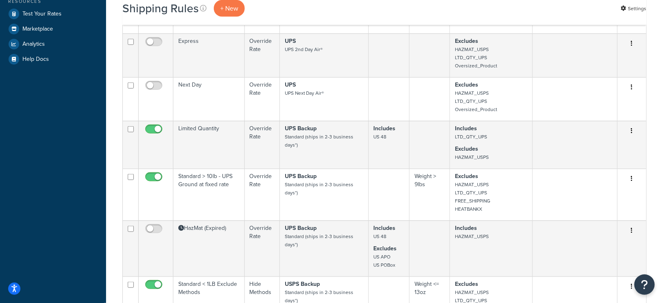
scroll to position [257, 0]
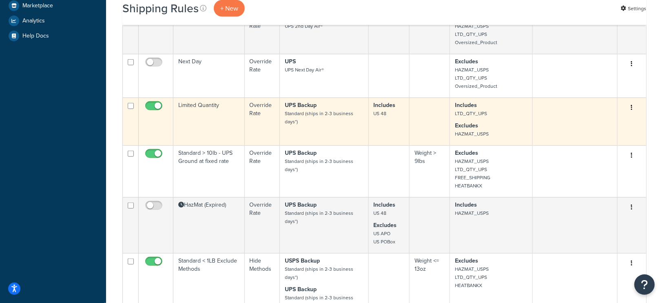
click at [488, 122] on p "Excludes HAZMAT_USPS" at bounding box center [491, 130] width 73 height 16
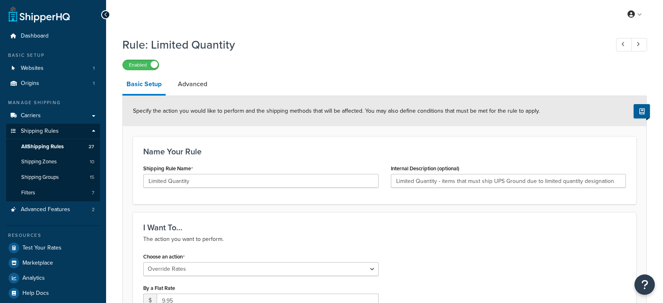
select select "OVERRIDE"
select select "LOCATION"
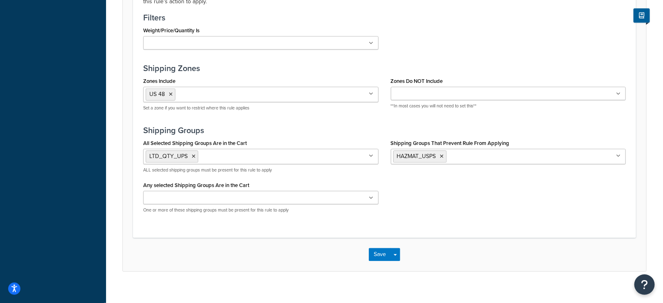
scroll to position [631, 0]
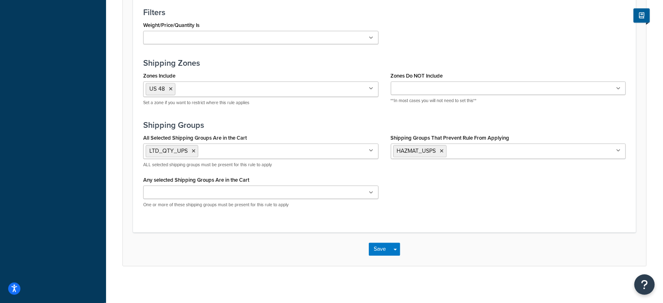
click at [473, 146] on input "Shipping Groups That Prevent Rule From Applying" at bounding box center [485, 150] width 72 height 9
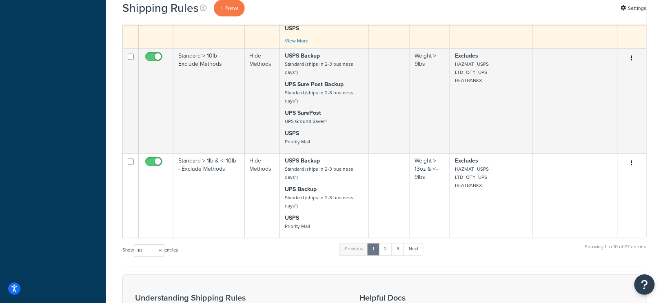
scroll to position [596, 0]
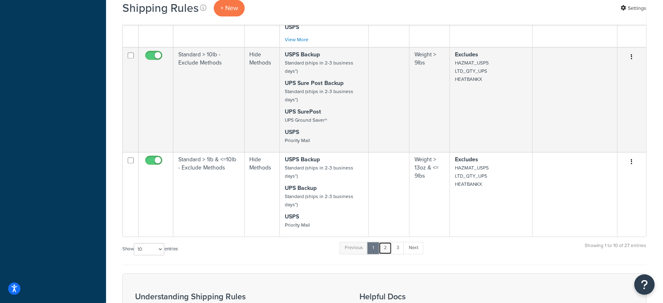
click at [388, 245] on link "2" at bounding box center [385, 248] width 13 height 12
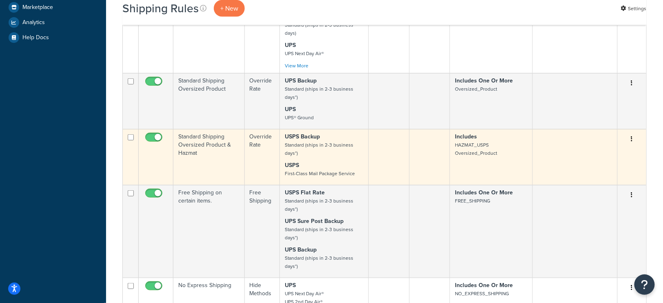
scroll to position [0, 0]
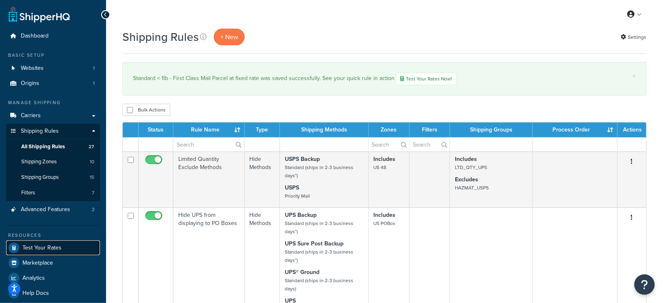
click at [51, 247] on span "Test Your Rates" at bounding box center [41, 247] width 39 height 7
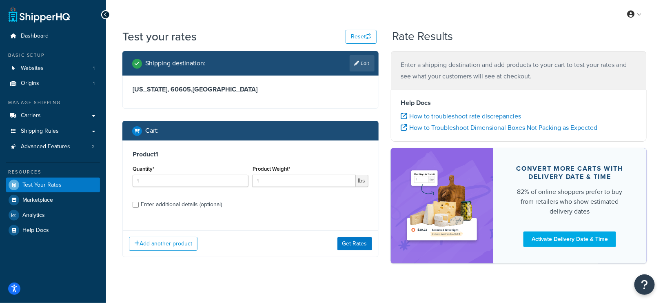
scroll to position [9, 0]
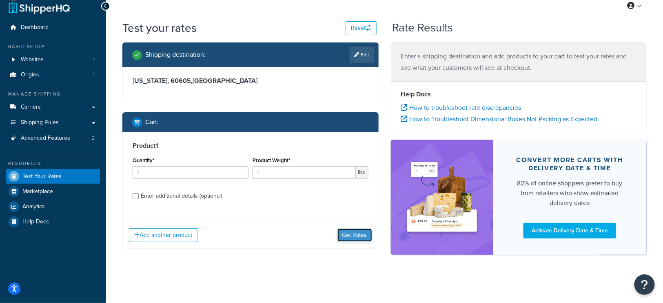
click at [351, 232] on button "Get Rates" at bounding box center [354, 235] width 35 height 13
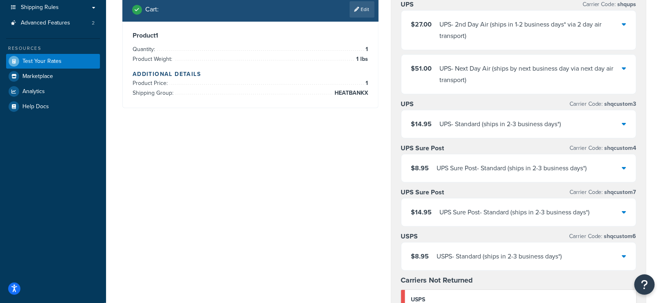
scroll to position [0, 0]
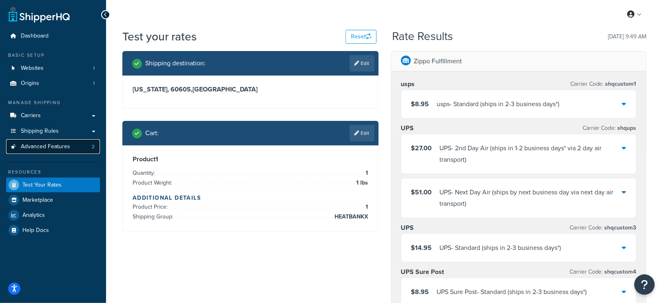
click at [48, 148] on span "Advanced Features" at bounding box center [45, 146] width 49 height 7
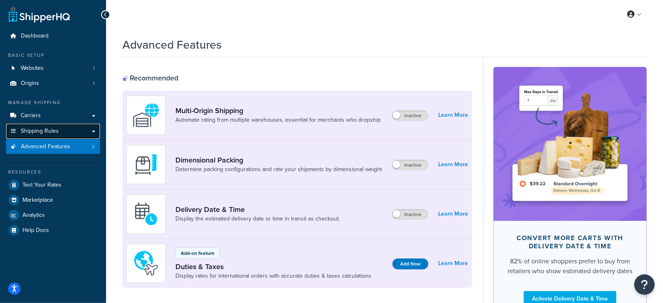
click at [41, 128] on span "Shipping Rules" at bounding box center [40, 131] width 38 height 7
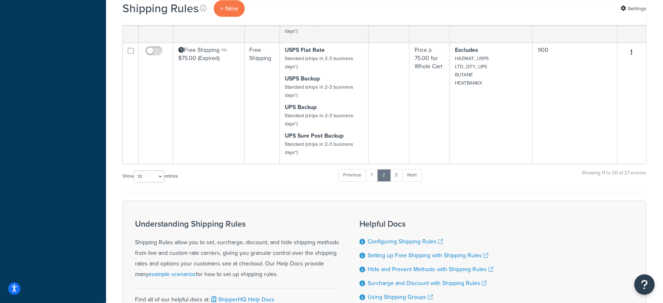
scroll to position [792, 0]
click at [373, 168] on link "1" at bounding box center [372, 174] width 12 height 12
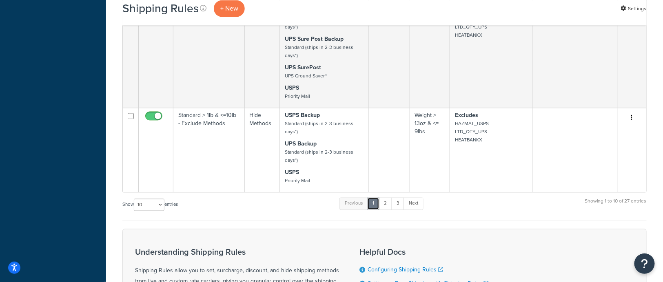
scroll to position [600, 0]
click at [386, 200] on link "2" at bounding box center [385, 203] width 13 height 12
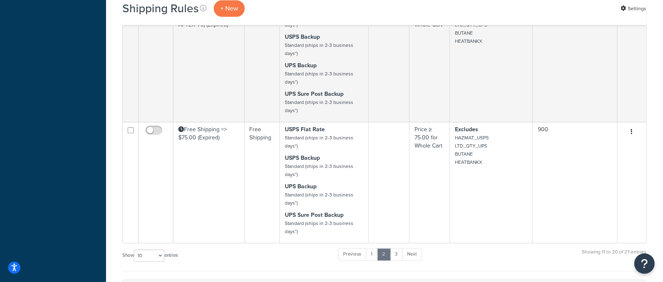
scroll to position [724, 0]
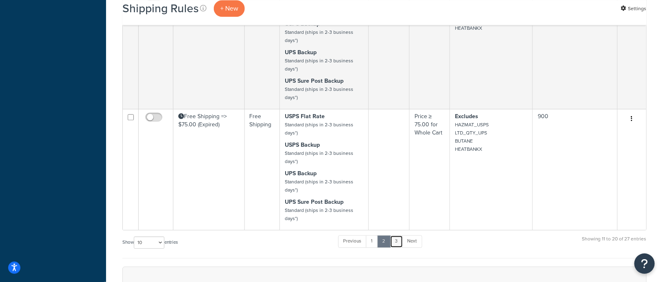
click at [399, 235] on link "3" at bounding box center [396, 241] width 13 height 12
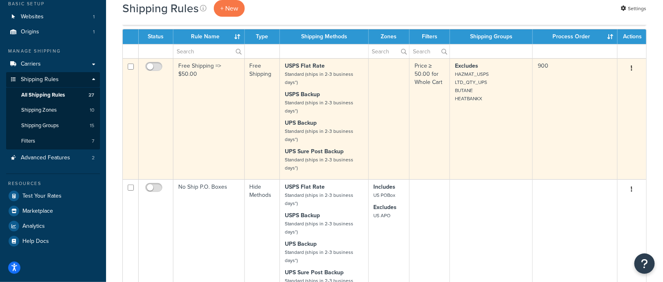
scroll to position [56, 0]
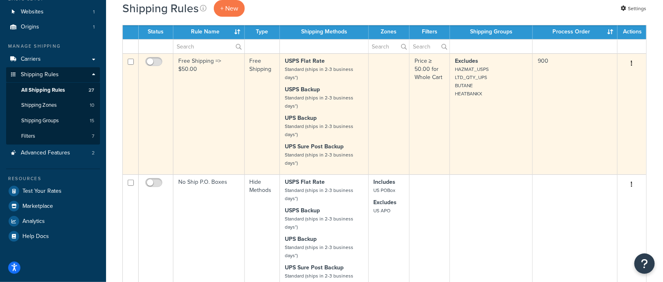
click at [632, 64] on icon "button" at bounding box center [632, 63] width 2 height 6
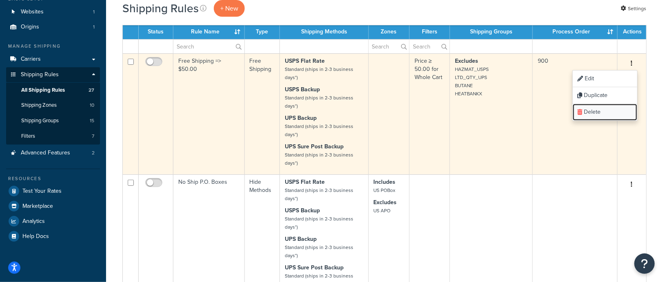
click at [597, 111] on link "Delete" at bounding box center [605, 112] width 64 height 17
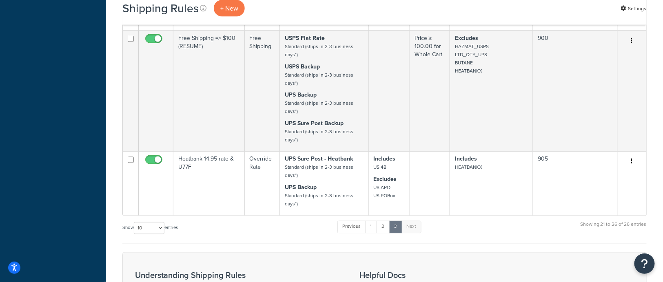
scroll to position [558, 0]
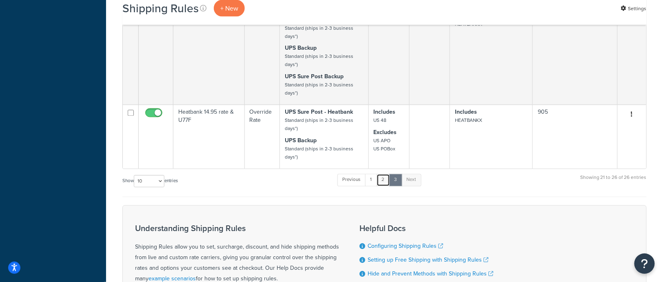
click at [385, 178] on link "2" at bounding box center [383, 180] width 13 height 12
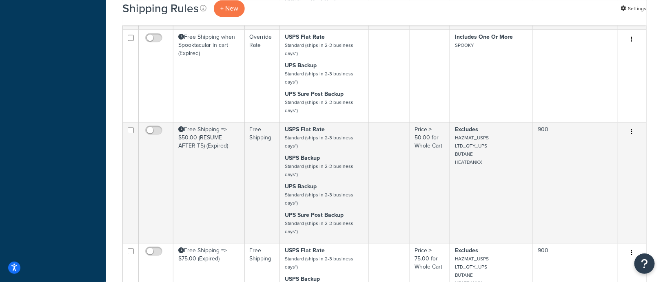
scroll to position [623, 0]
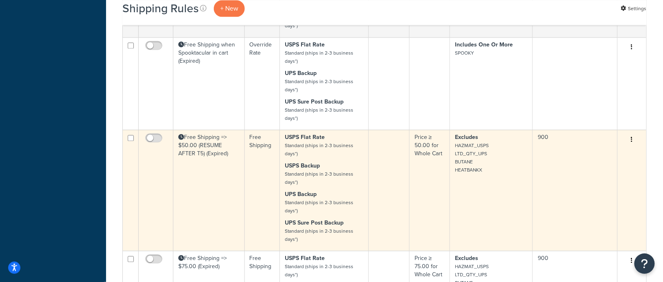
click at [633, 137] on icon "button" at bounding box center [632, 140] width 2 height 6
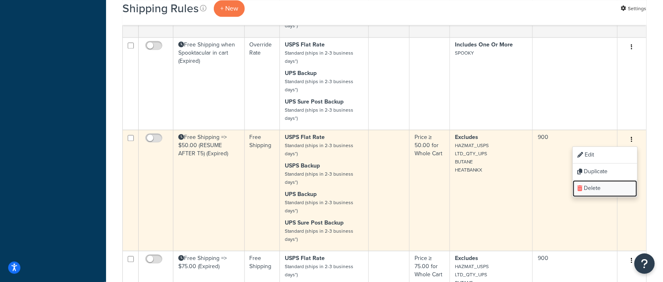
click at [594, 180] on link "Delete" at bounding box center [605, 188] width 64 height 17
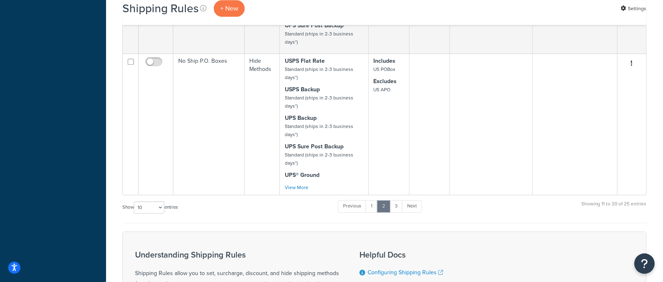
scroll to position [923, 0]
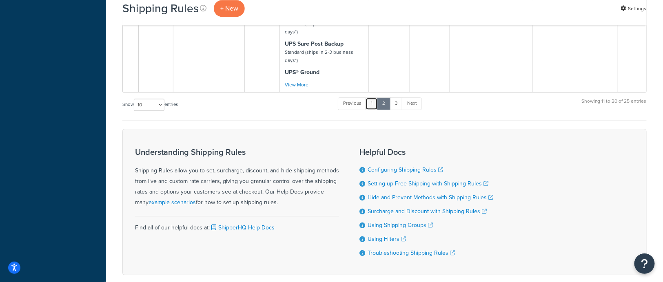
click at [373, 98] on link "1" at bounding box center [372, 104] width 12 height 12
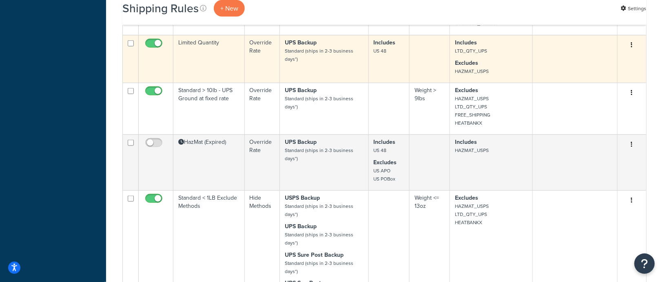
scroll to position [321, 0]
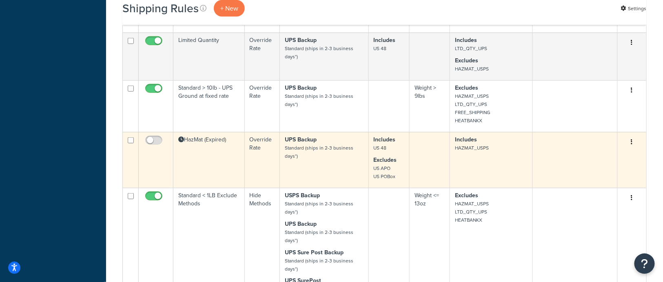
click at [217, 142] on td "HazMat (Expired)" at bounding box center [208, 160] width 71 height 56
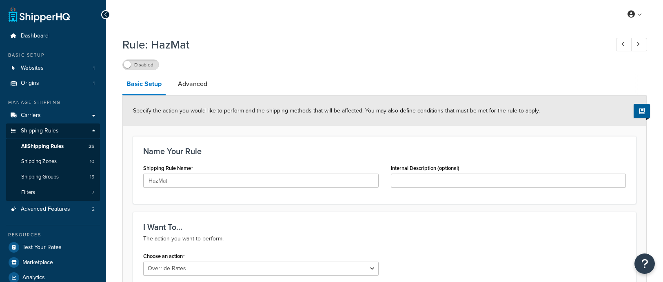
select select "OVERRIDE"
select select "LOCATION"
click at [198, 83] on link "Advanced" at bounding box center [193, 84] width 38 height 20
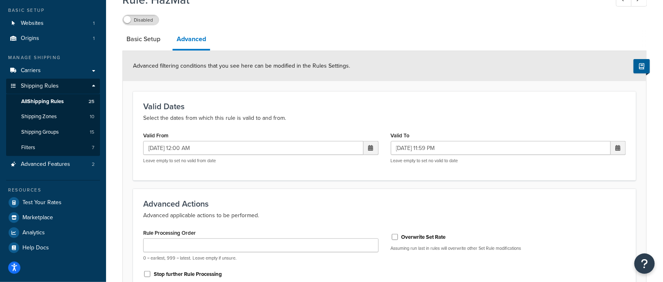
scroll to position [14, 0]
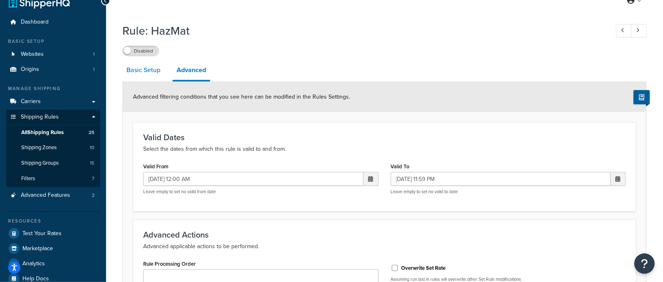
click at [149, 73] on link "Basic Setup" at bounding box center [143, 70] width 42 height 20
select select "OVERRIDE"
select select "LOCATION"
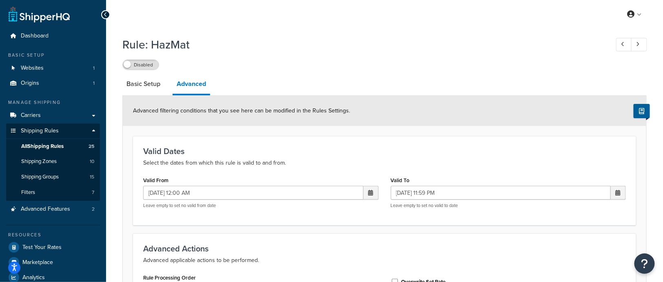
scroll to position [14, 0]
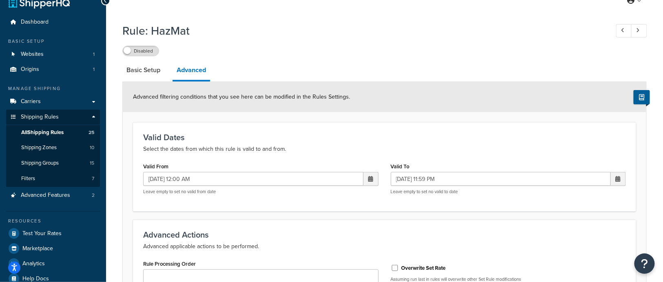
select select "OVERRIDE"
select select "LOCATION"
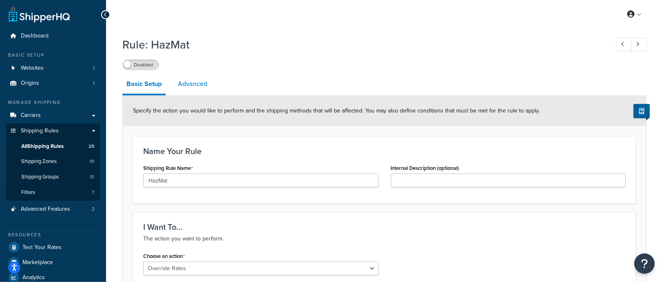
click at [197, 81] on link "Advanced" at bounding box center [193, 84] width 38 height 20
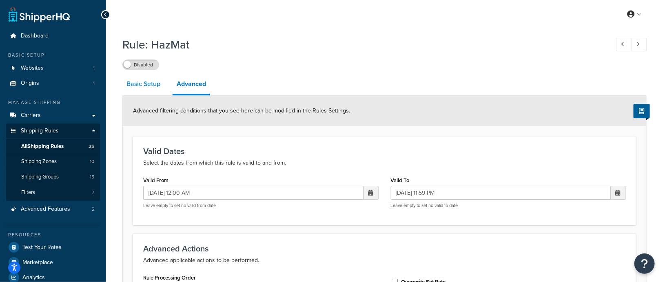
click at [142, 87] on link "Basic Setup" at bounding box center [143, 84] width 42 height 20
select select "OVERRIDE"
select select "LOCATION"
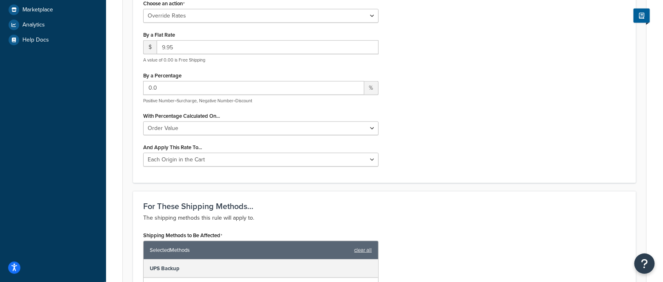
scroll to position [290, 0]
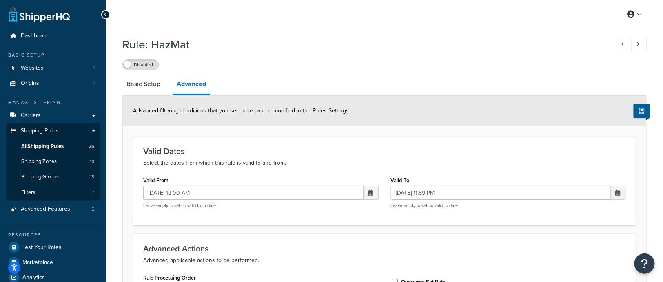
select select "OVERRIDE"
select select "LOCATION"
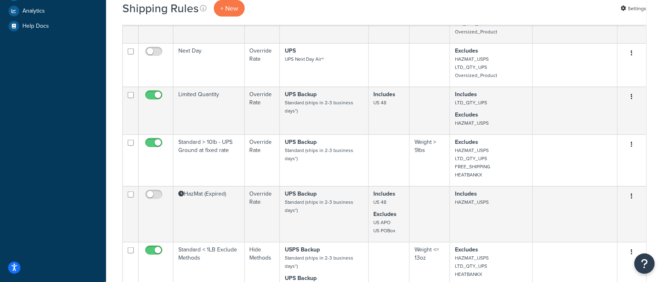
scroll to position [273, 0]
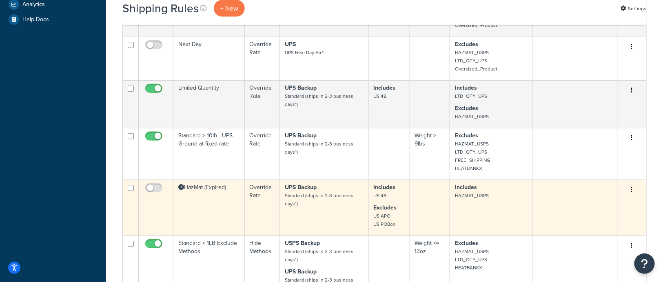
click at [634, 188] on button "button" at bounding box center [631, 190] width 11 height 13
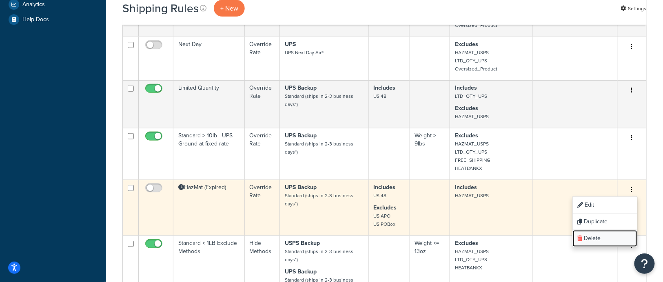
click at [590, 235] on link "Delete" at bounding box center [605, 239] width 64 height 17
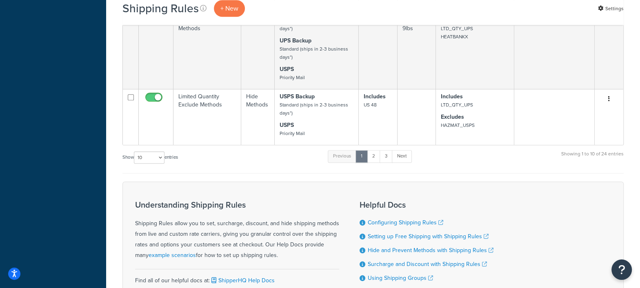
scroll to position [694, 0]
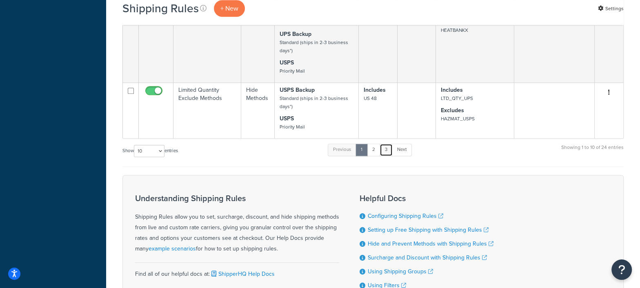
click at [389, 148] on link "3" at bounding box center [386, 150] width 13 height 12
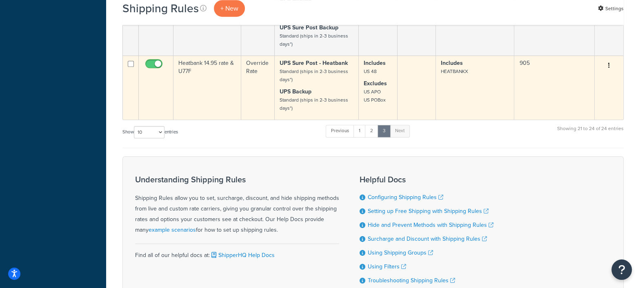
scroll to position [420, 0]
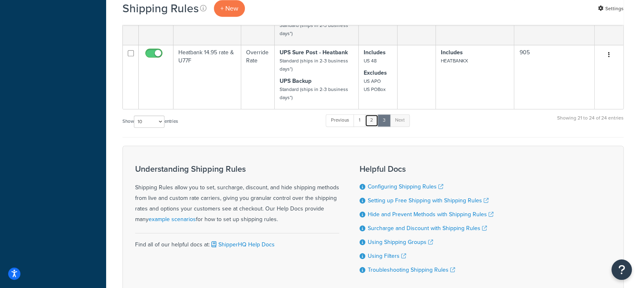
click at [371, 118] on link "2" at bounding box center [371, 120] width 13 height 12
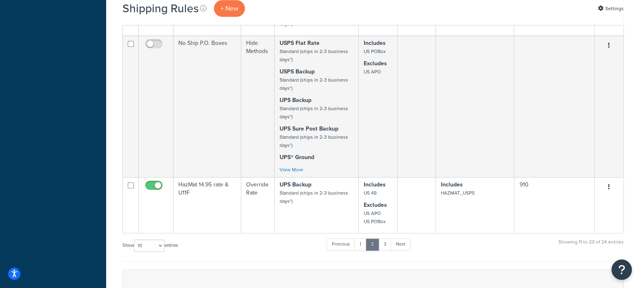
scroll to position [839, 0]
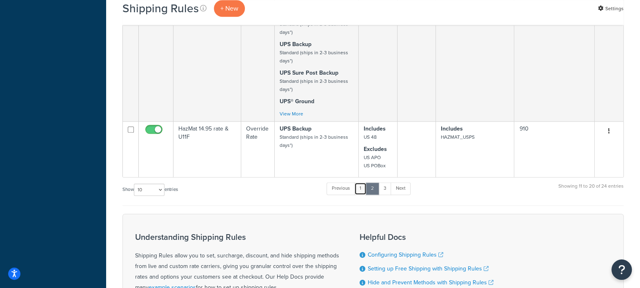
click at [360, 187] on link "1" at bounding box center [360, 188] width 12 height 12
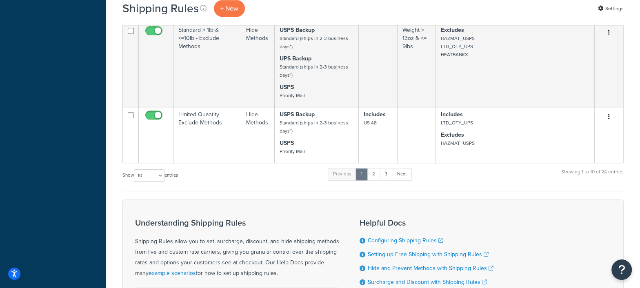
scroll to position [679, 0]
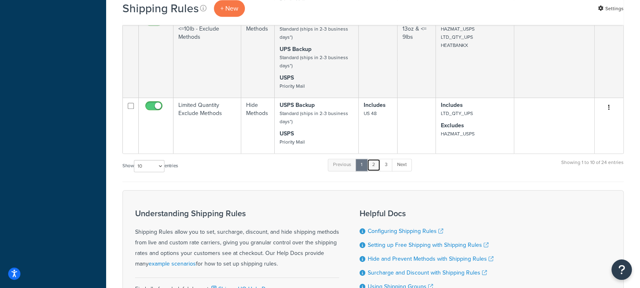
click at [375, 161] on link "2" at bounding box center [373, 165] width 13 height 12
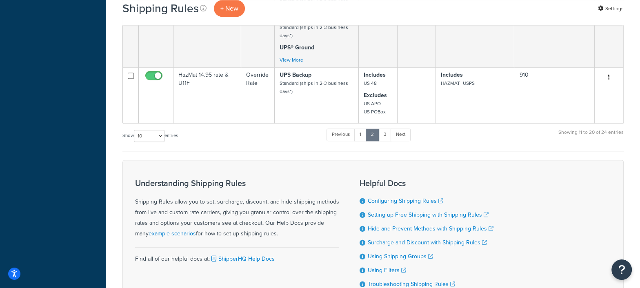
scroll to position [892, 0]
